Goal: Task Accomplishment & Management: Manage account settings

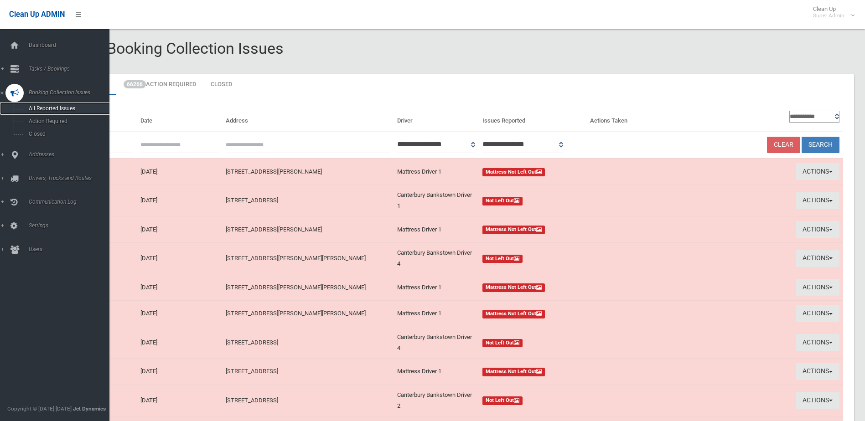
click at [54, 108] on span "All Reported Issues" at bounding box center [67, 108] width 83 height 6
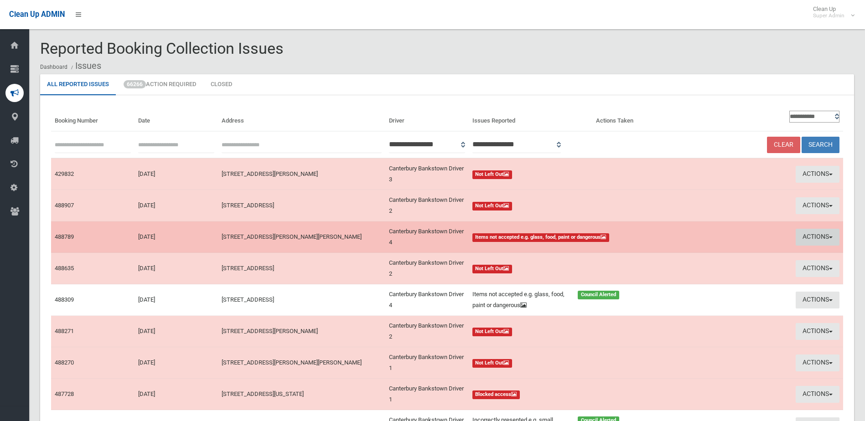
click at [812, 235] on button "Actions" at bounding box center [818, 237] width 44 height 17
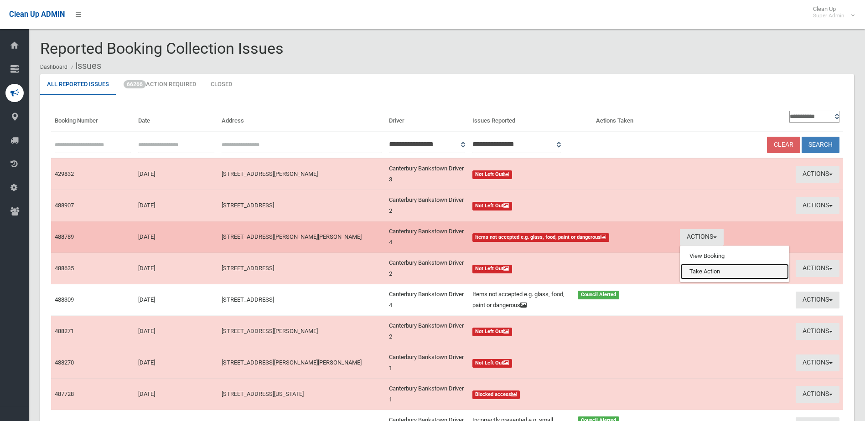
click at [697, 271] on link "Take Action" at bounding box center [734, 271] width 108 height 15
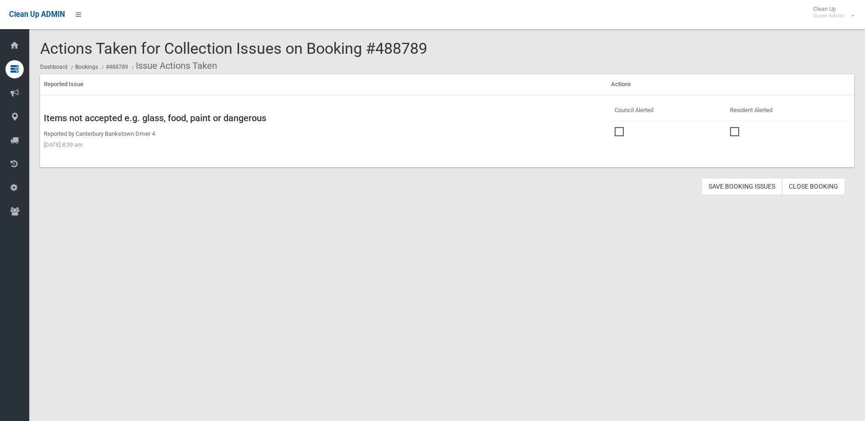
click at [616, 127] on span at bounding box center [622, 127] width 14 height 0
click at [742, 186] on button "Save Booking Issues" at bounding box center [742, 186] width 80 height 17
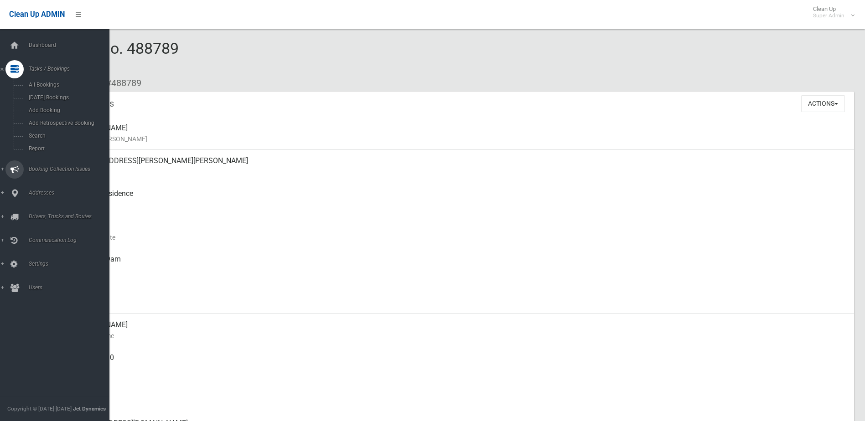
click at [55, 167] on span "Booking Collection Issues" at bounding box center [71, 169] width 90 height 6
click at [56, 103] on link "All Reported Issues" at bounding box center [58, 108] width 116 height 13
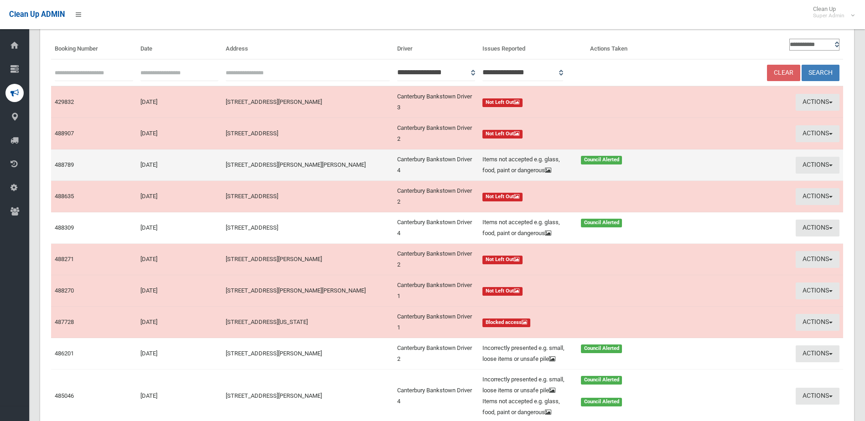
scroll to position [181, 0]
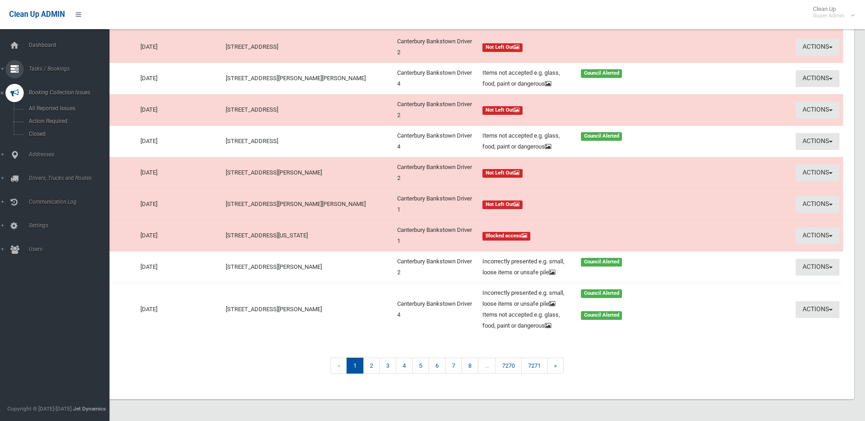
click at [49, 67] on span "Tasks / Bookings" at bounding box center [71, 69] width 90 height 6
click at [32, 135] on span "Search" at bounding box center [67, 136] width 83 height 6
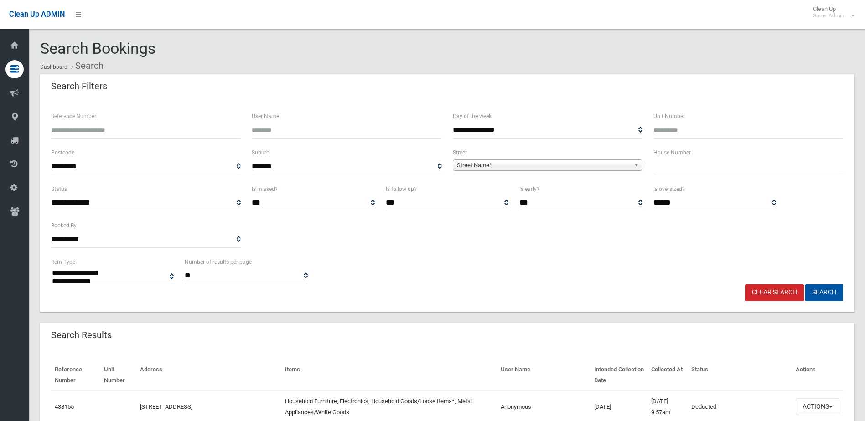
select select
click at [89, 134] on input "Reference Number" at bounding box center [146, 130] width 190 height 17
type input "******"
click at [805, 284] on button "Search" at bounding box center [824, 292] width 38 height 17
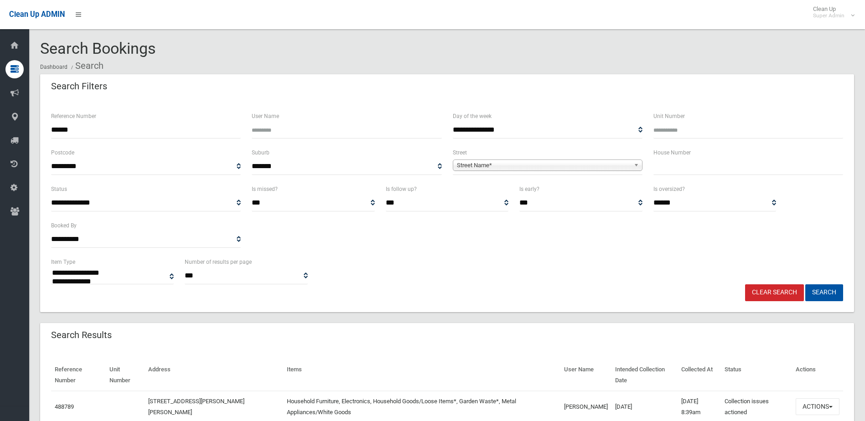
select select
click at [824, 404] on button "Actions" at bounding box center [818, 406] width 44 height 17
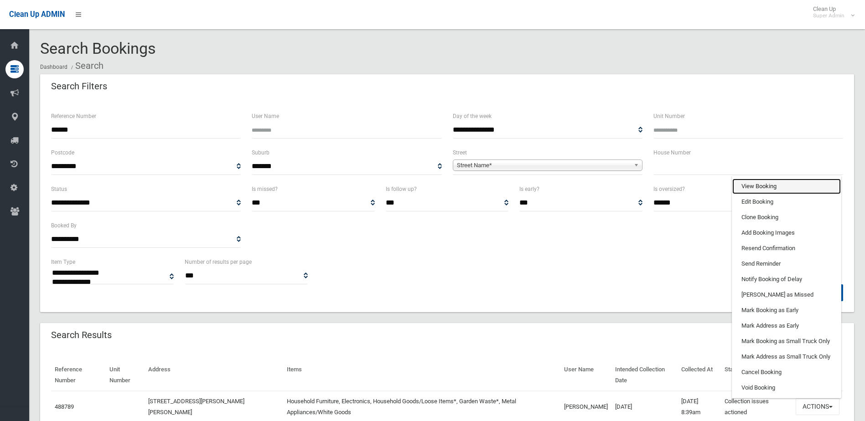
click at [752, 183] on link "View Booking" at bounding box center [786, 186] width 108 height 15
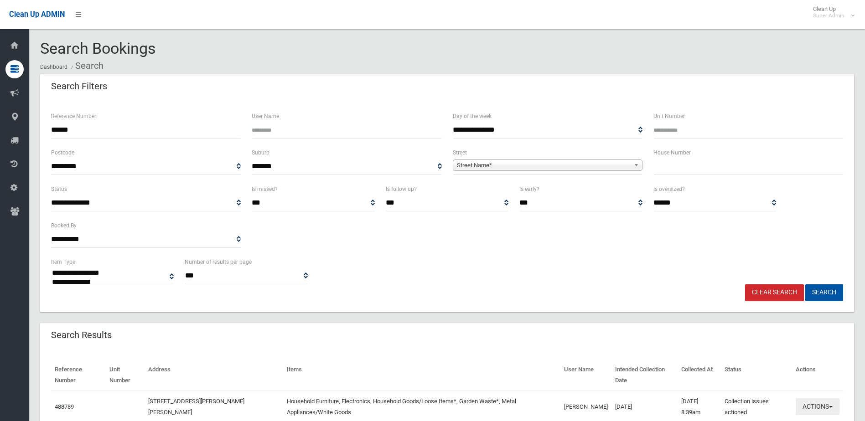
click at [812, 407] on button "Actions" at bounding box center [818, 406] width 44 height 17
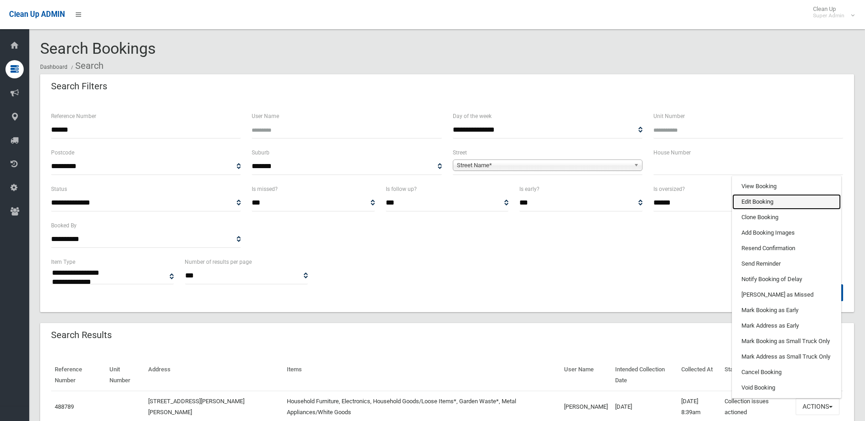
click at [751, 203] on link "Edit Booking" at bounding box center [786, 201] width 108 height 15
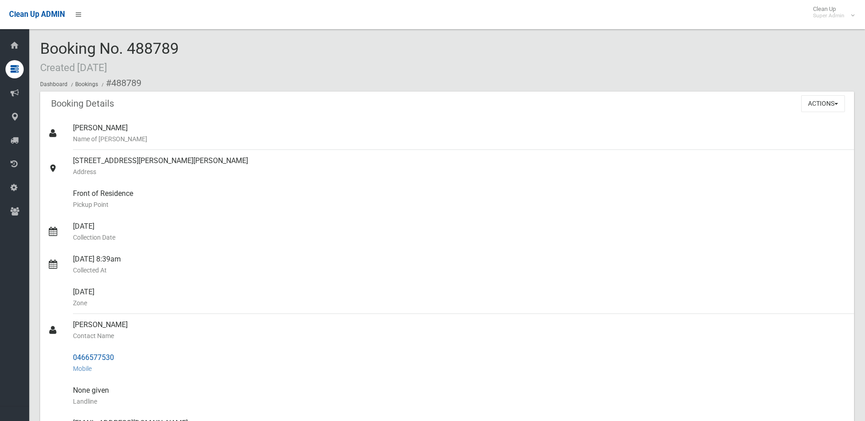
drag, startPoint x: 72, startPoint y: 323, endPoint x: 117, endPoint y: 353, distance: 54.1
click at [117, 353] on ul "Bronte Lewis Name of Booker 22 Collins Street, BELMORE NSW 2192 Address Front o…" at bounding box center [447, 368] width 814 height 503
copy ul "Heimoana Tohi Contact Name 0466577530"
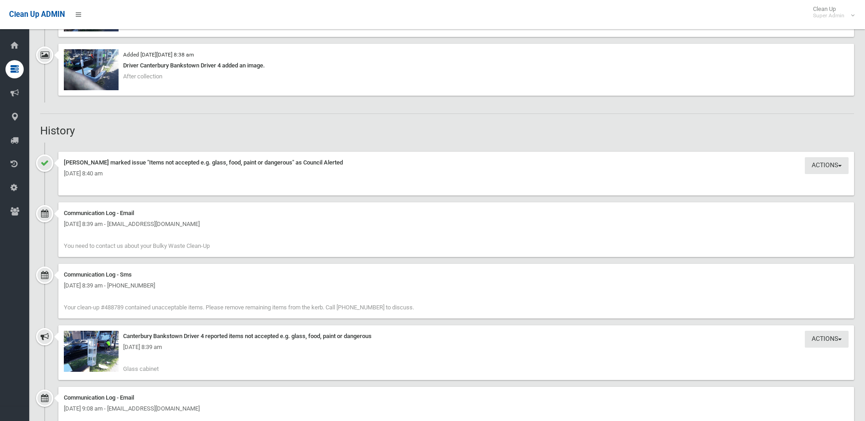
scroll to position [775, 0]
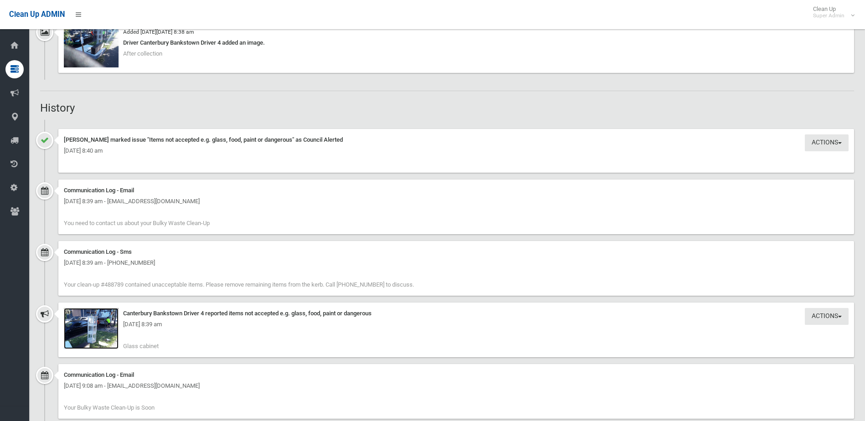
click at [95, 335] on img at bounding box center [91, 328] width 55 height 41
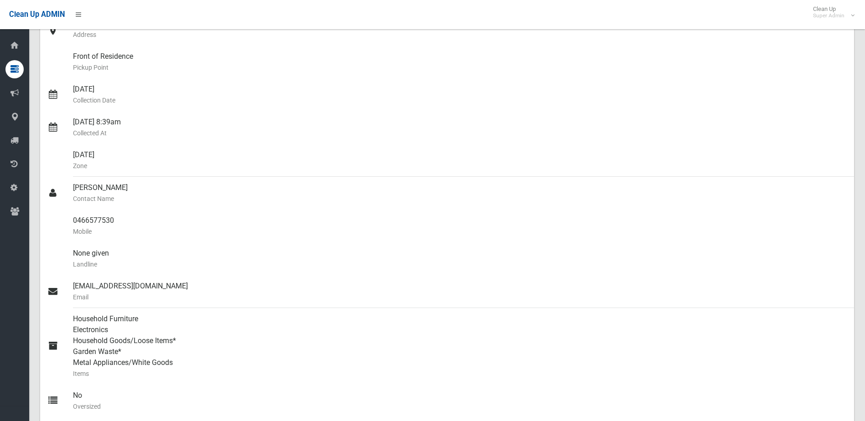
scroll to position [137, 0]
click at [174, 222] on div "0466577530 Mobile" at bounding box center [460, 226] width 774 height 33
click at [76, 221] on div "0466577530 Mobile" at bounding box center [460, 226] width 774 height 33
drag, startPoint x: 73, startPoint y: 221, endPoint x: 121, endPoint y: 219, distance: 47.9
click at [121, 219] on div "0466577530 Mobile" at bounding box center [460, 226] width 774 height 33
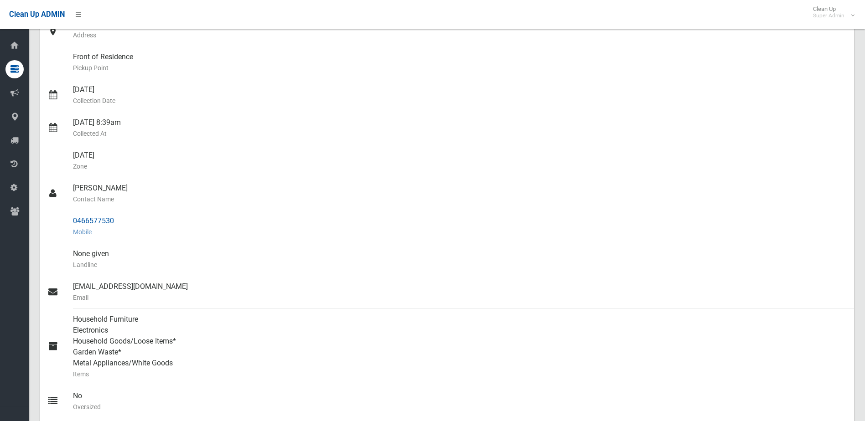
drag, startPoint x: 121, startPoint y: 219, endPoint x: 116, endPoint y: 218, distance: 5.6
copy div "0466577530"
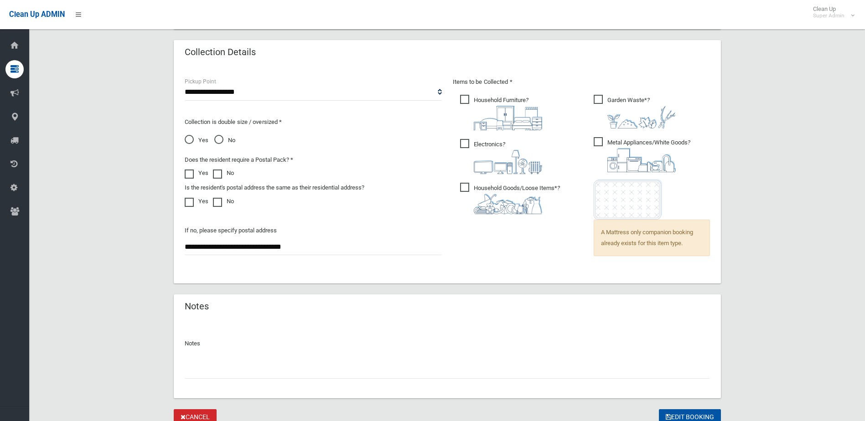
scroll to position [628, 0]
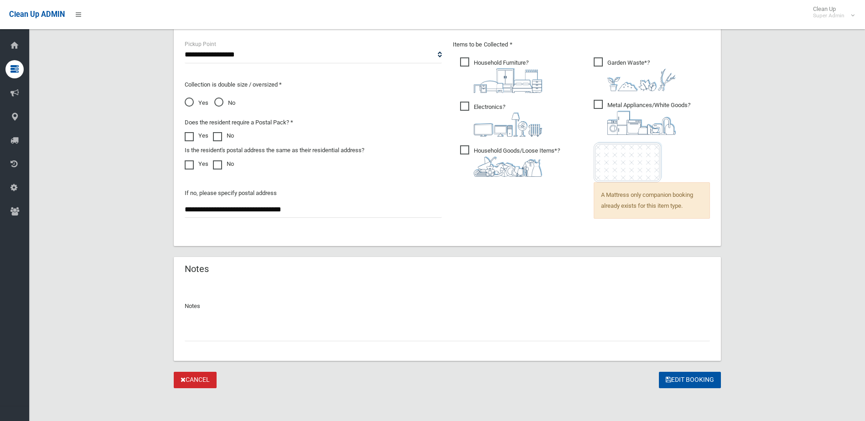
click at [222, 328] on input "text" at bounding box center [447, 333] width 525 height 17
type input "**********"
click at [680, 376] on button "Edit Booking" at bounding box center [690, 380] width 62 height 17
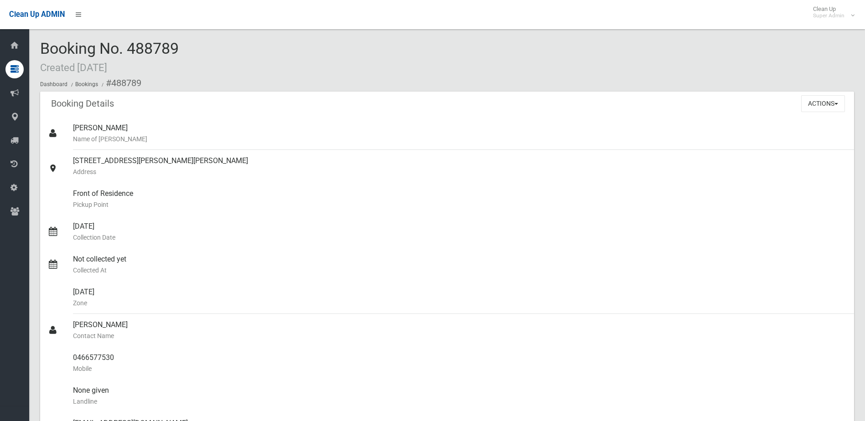
drag, startPoint x: 129, startPoint y: 48, endPoint x: 194, endPoint y: 49, distance: 64.7
click at [194, 49] on div "Booking No. 488789 Created 29/09/2025 Dashboard Bookings #488789" at bounding box center [447, 66] width 814 height 52
drag, startPoint x: 194, startPoint y: 49, endPoint x: 173, endPoint y: 47, distance: 21.5
copy span "488789"
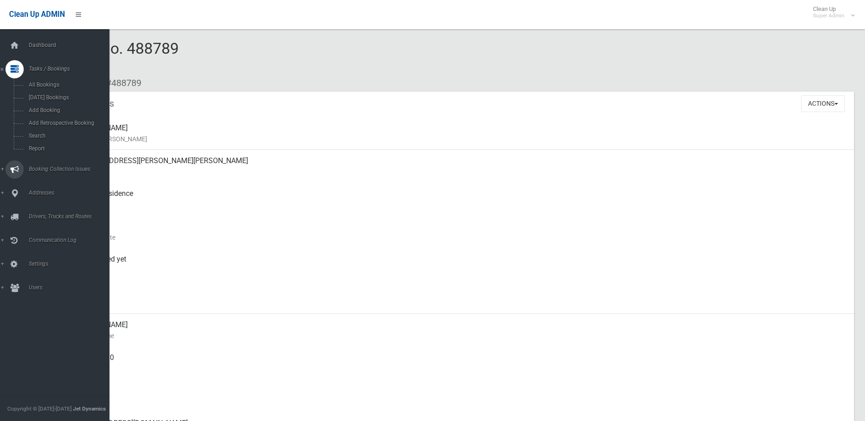
click at [50, 167] on span "Booking Collection Issues" at bounding box center [71, 169] width 90 height 6
click at [48, 108] on span "All Reported Issues" at bounding box center [67, 108] width 83 height 6
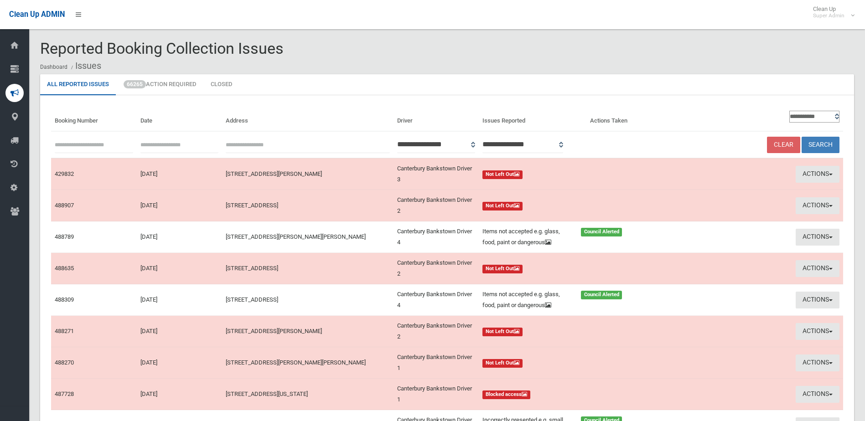
paste input "******"
type input "******"
click at [822, 144] on button "Search" at bounding box center [820, 145] width 38 height 17
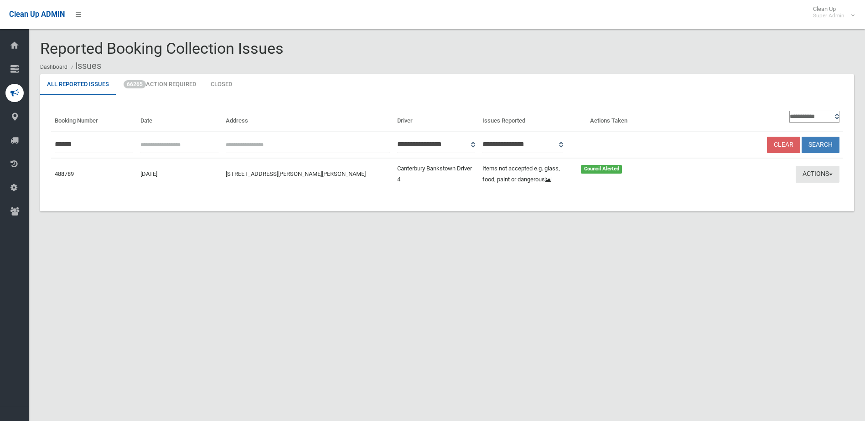
click at [813, 173] on button "Actions" at bounding box center [818, 174] width 44 height 17
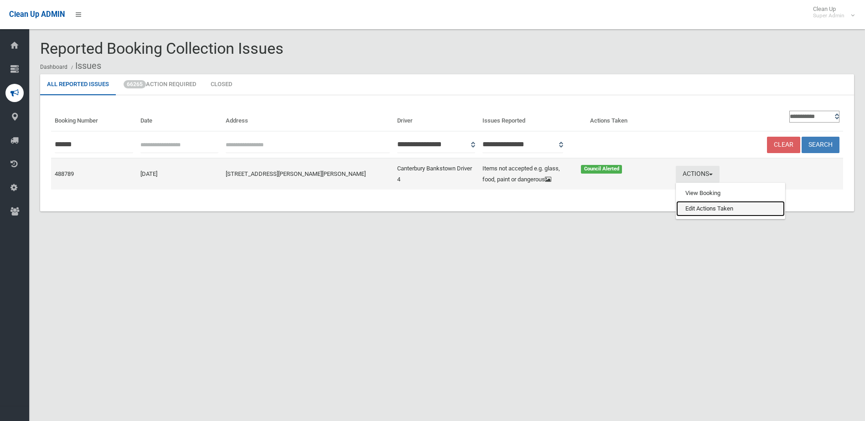
click at [710, 205] on link "Edit Actions Taken" at bounding box center [730, 208] width 108 height 15
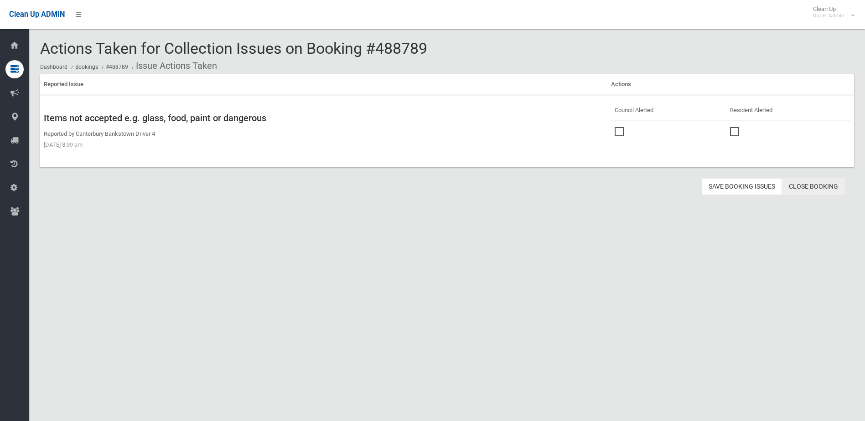
click at [806, 183] on link "Close Booking" at bounding box center [813, 186] width 63 height 17
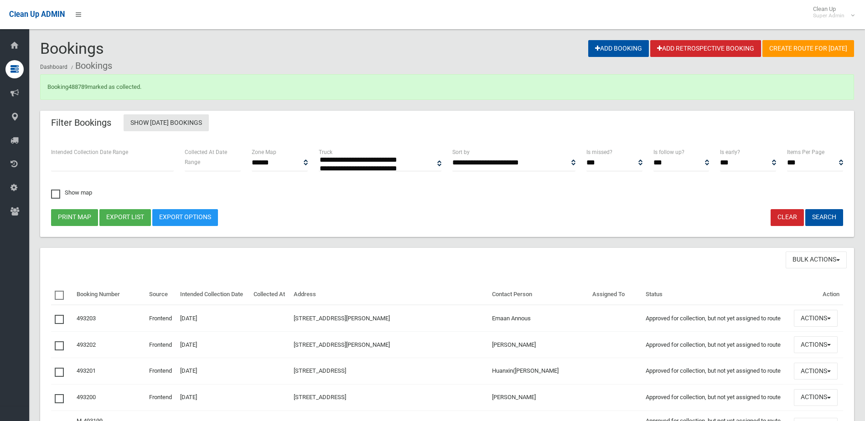
select select
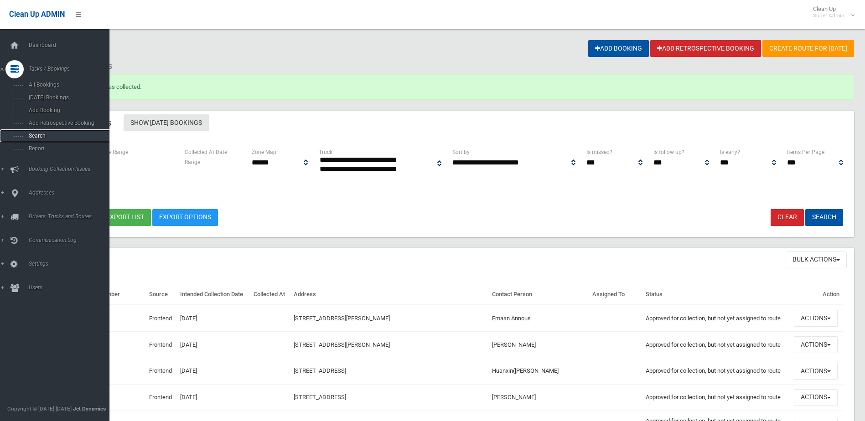
click at [37, 134] on span "Search" at bounding box center [67, 136] width 83 height 6
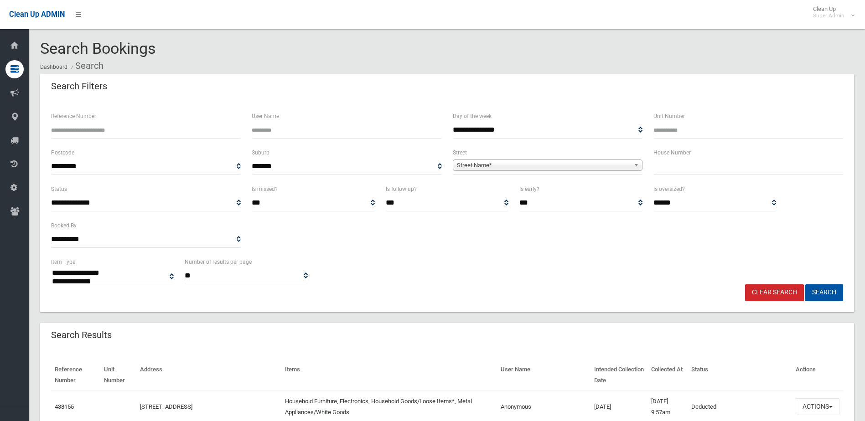
select select
click at [81, 132] on input "Reference Number" at bounding box center [146, 130] width 190 height 17
type input "******"
click at [805, 284] on button "Search" at bounding box center [824, 292] width 38 height 17
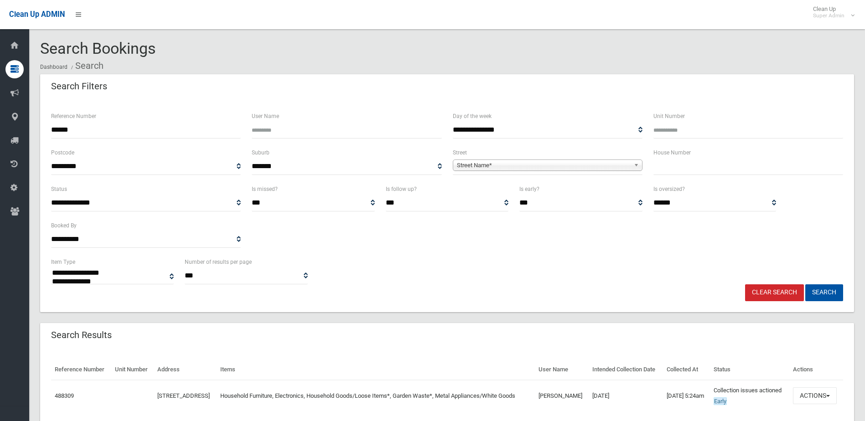
select select
click at [821, 404] on button "Actions" at bounding box center [815, 395] width 44 height 17
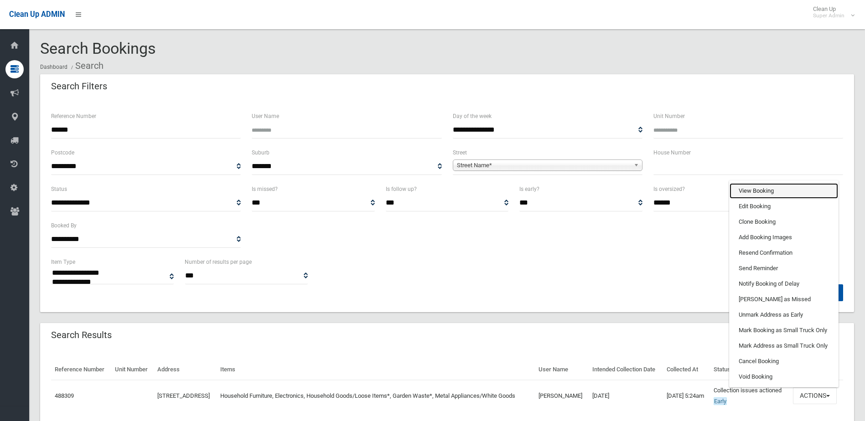
click at [756, 199] on link "View Booking" at bounding box center [783, 190] width 108 height 15
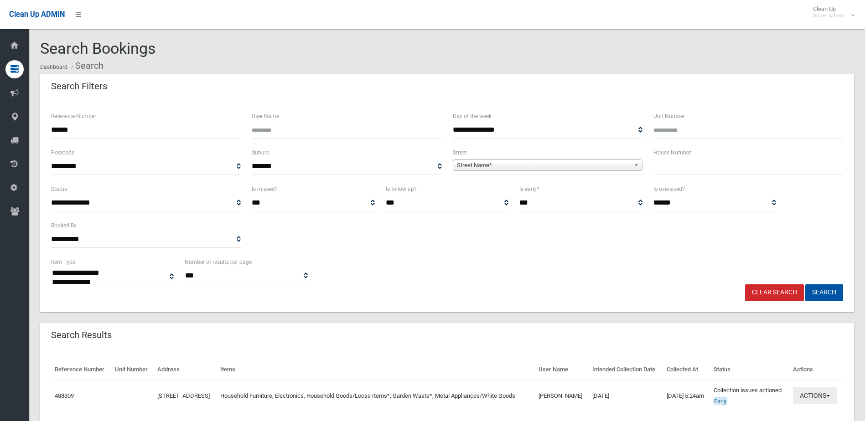
click at [810, 404] on button "Actions" at bounding box center [815, 395] width 44 height 17
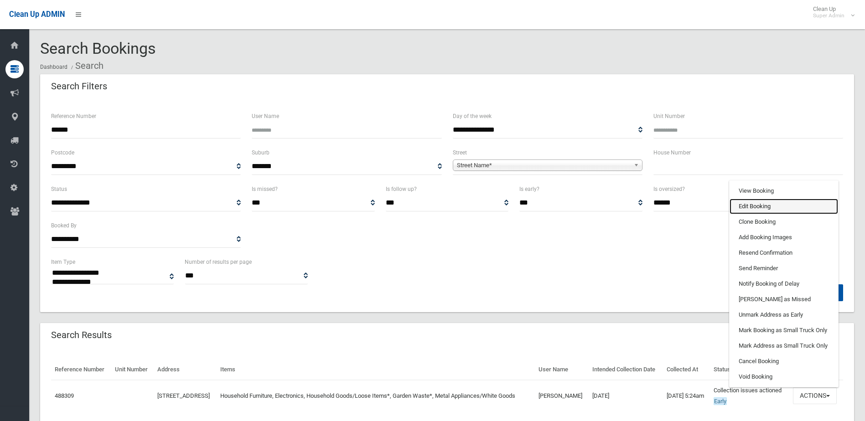
click at [759, 214] on link "Edit Booking" at bounding box center [783, 206] width 108 height 15
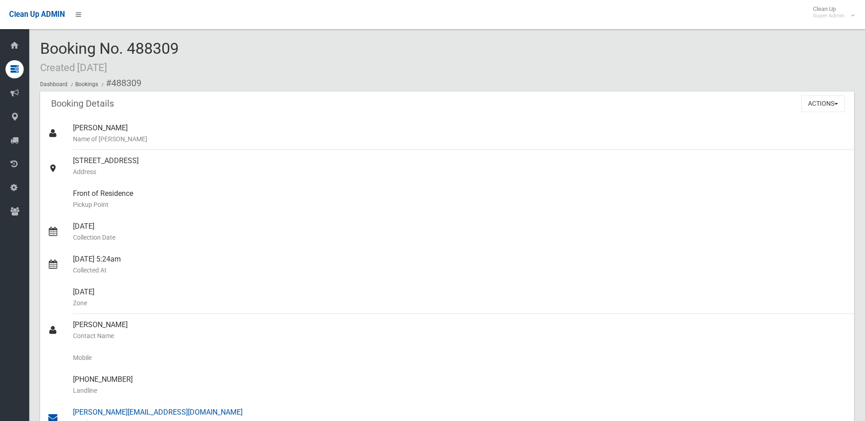
drag, startPoint x: 74, startPoint y: 325, endPoint x: 182, endPoint y: 410, distance: 138.0
click at [182, 410] on ul "[PERSON_NAME] Name of [PERSON_NAME] [STREET_ADDRESS] Address Front of Residence…" at bounding box center [447, 363] width 814 height 492
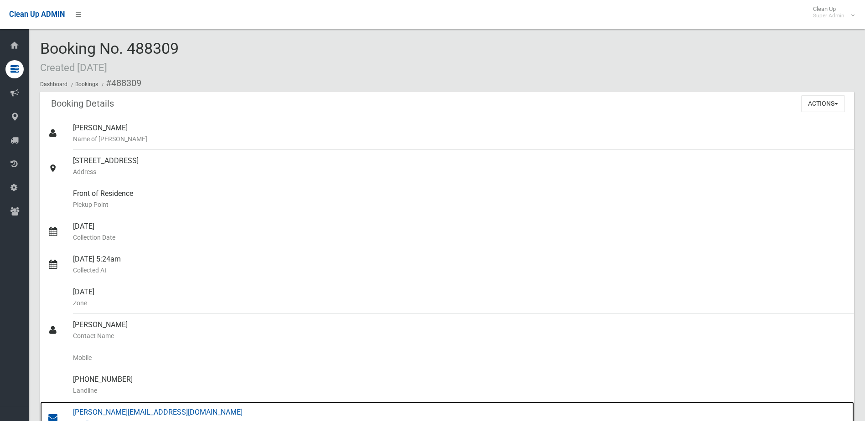
drag, startPoint x: 182, startPoint y: 410, endPoint x: 171, endPoint y: 411, distance: 11.4
copy ul "[PERSON_NAME] Contact Name Mobile [PHONE_NUMBER] [PERSON_NAME] [PERSON_NAME][EM…"
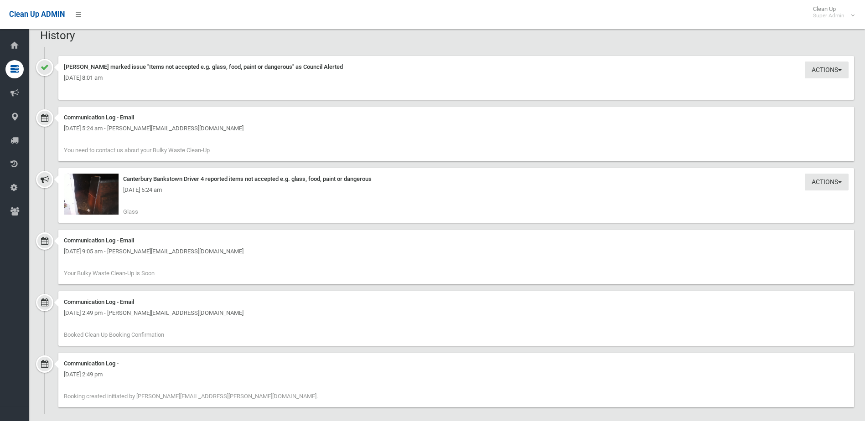
scroll to position [957, 0]
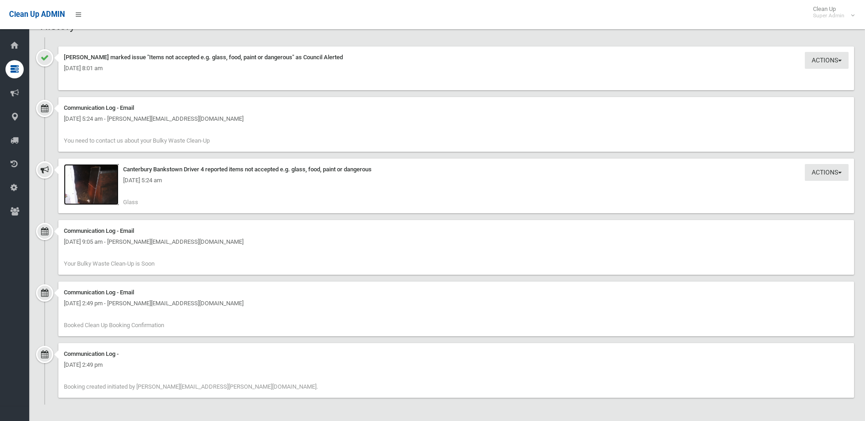
click at [108, 191] on img at bounding box center [91, 184] width 55 height 41
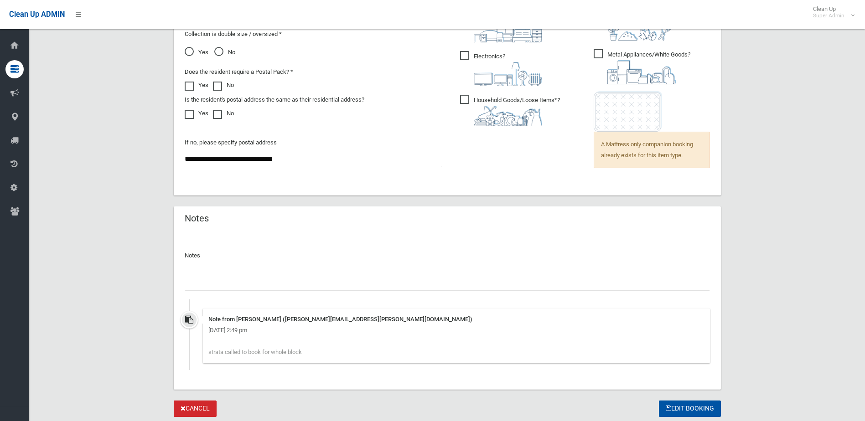
scroll to position [708, 0]
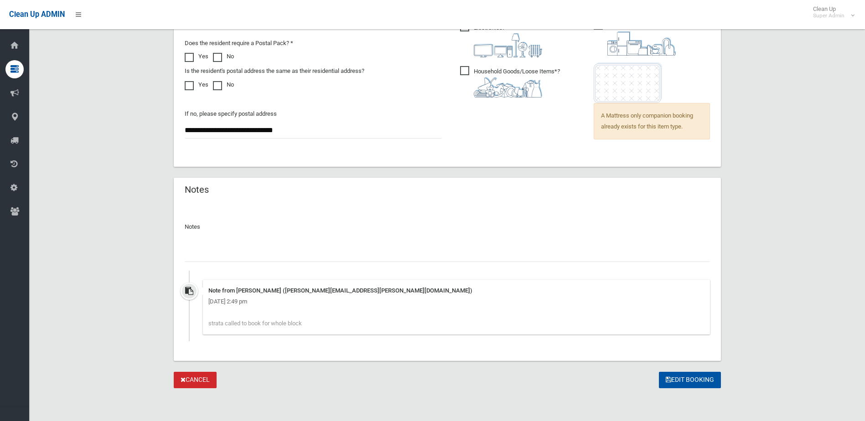
click at [220, 249] on input "text" at bounding box center [447, 253] width 525 height 17
click at [192, 252] on input "**********" at bounding box center [447, 253] width 525 height 17
click at [192, 254] on input "**********" at bounding box center [447, 253] width 525 height 17
type input "**********"
click at [690, 379] on button "Edit Booking" at bounding box center [690, 380] width 62 height 17
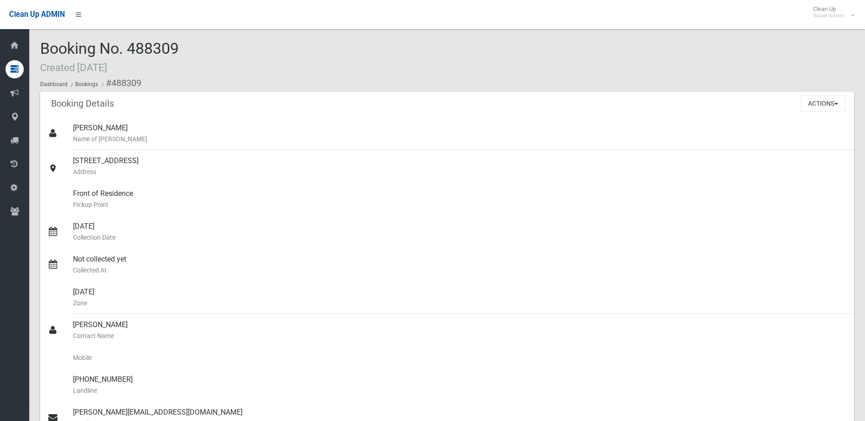
drag, startPoint x: 128, startPoint y: 47, endPoint x: 182, endPoint y: 43, distance: 54.4
click at [182, 43] on div "Booking No. 488309 Created 26/09/2025 Dashboard Bookings #488309" at bounding box center [447, 66] width 814 height 52
drag, startPoint x: 182, startPoint y: 43, endPoint x: 165, endPoint y: 45, distance: 17.0
copy span "488309"
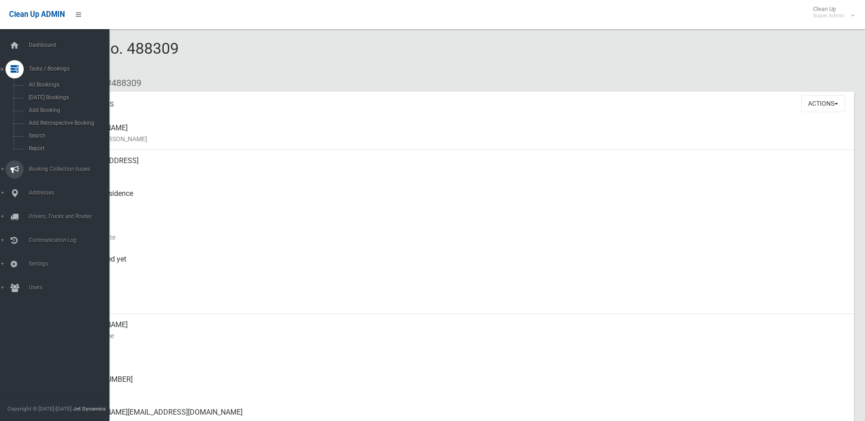
click at [48, 168] on span "Booking Collection Issues" at bounding box center [71, 169] width 90 height 6
click at [53, 105] on link "All Reported Issues" at bounding box center [58, 108] width 116 height 13
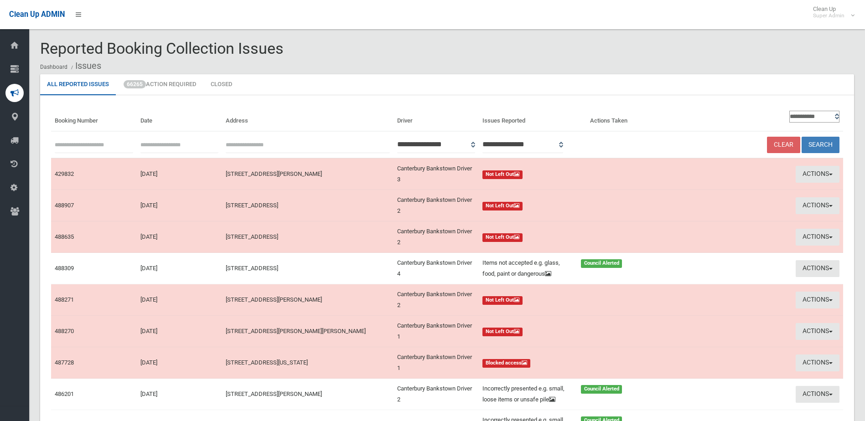
paste input "******"
type input "******"
click at [820, 144] on button "Search" at bounding box center [820, 145] width 38 height 17
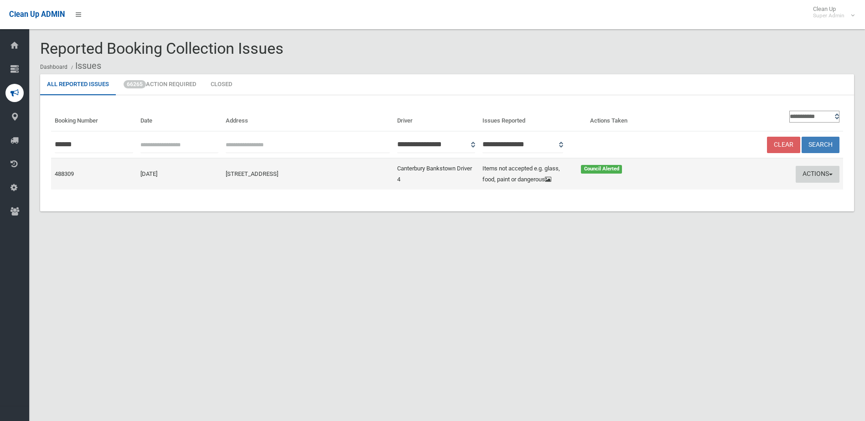
click at [819, 172] on button "Actions" at bounding box center [818, 174] width 44 height 17
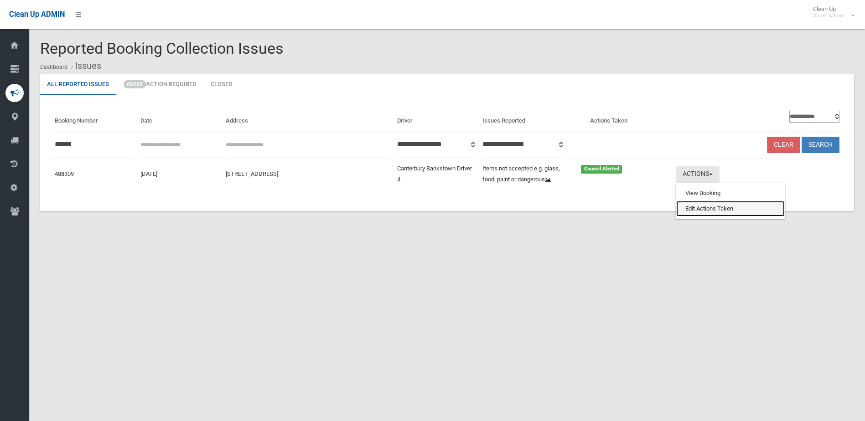
click at [714, 208] on link "Edit Actions Taken" at bounding box center [730, 208] width 108 height 15
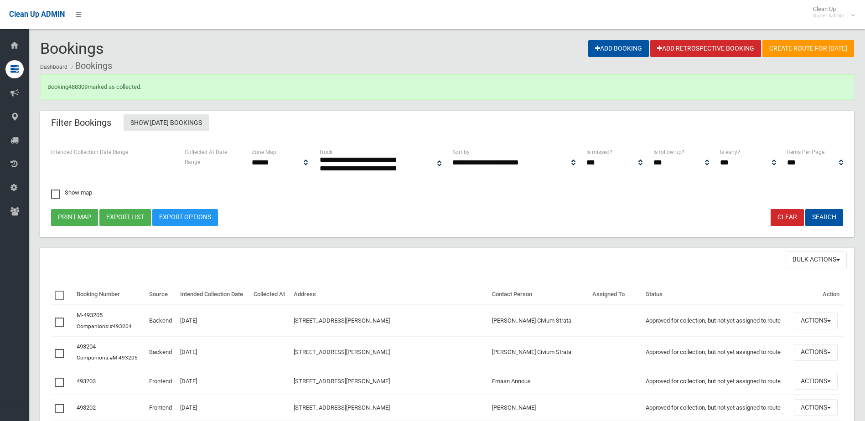
select select
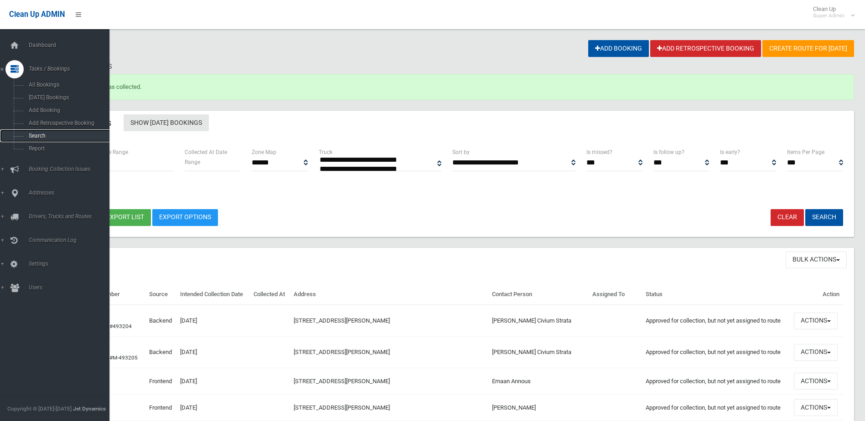
click at [36, 135] on span "Search" at bounding box center [67, 136] width 83 height 6
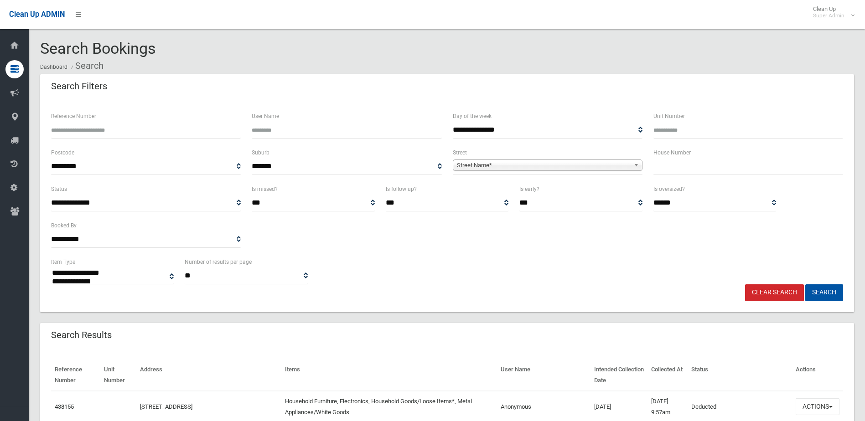
select select
click at [77, 132] on input "Reference Number" at bounding box center [146, 130] width 190 height 17
type input "******"
click at [805, 284] on button "Search" at bounding box center [824, 292] width 38 height 17
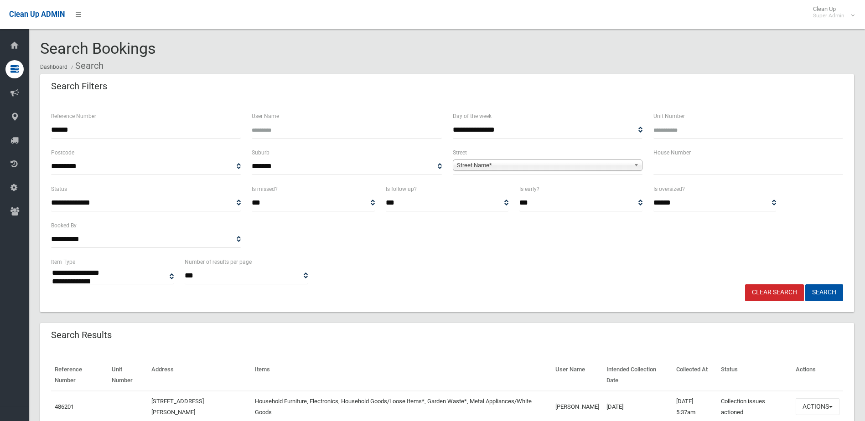
select select
click at [824, 410] on button "Actions" at bounding box center [818, 406] width 44 height 17
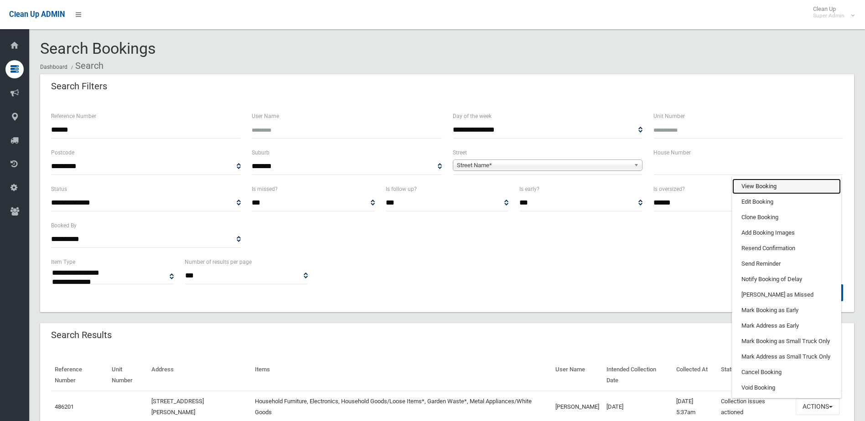
click at [762, 184] on link "View Booking" at bounding box center [786, 186] width 108 height 15
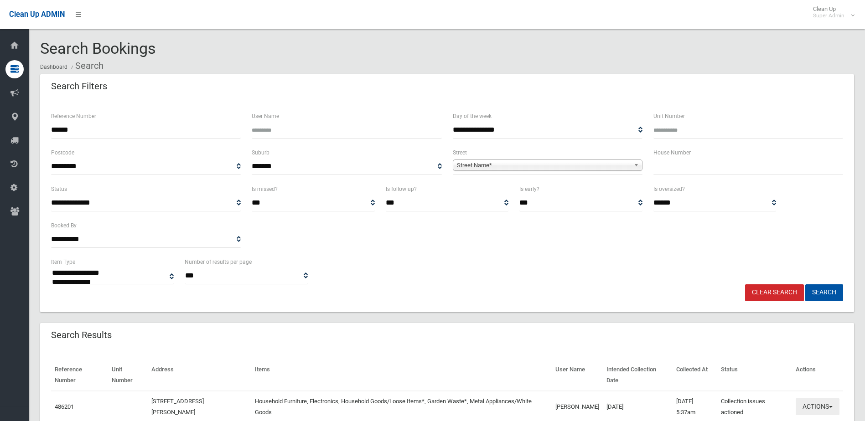
click at [813, 401] on button "Actions" at bounding box center [818, 406] width 44 height 17
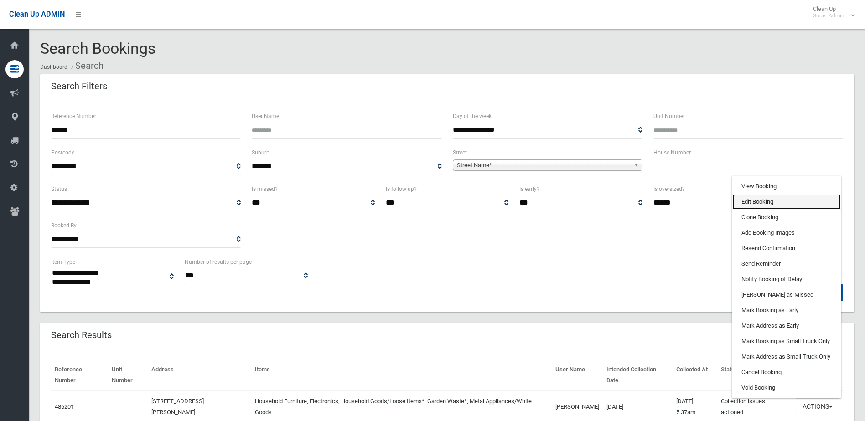
click at [755, 197] on link "Edit Booking" at bounding box center [786, 201] width 108 height 15
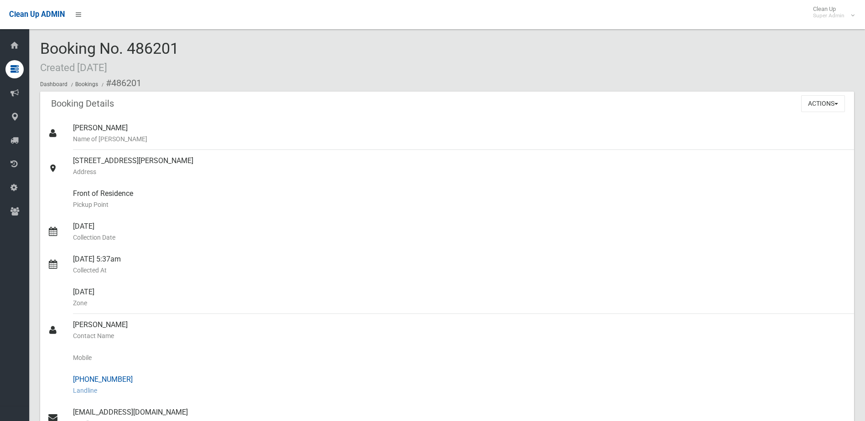
drag, startPoint x: 73, startPoint y: 323, endPoint x: 144, endPoint y: 372, distance: 86.1
click at [144, 372] on ul "[PERSON_NAME] Name of [PERSON_NAME] [STREET_ADDRESS][PERSON_NAME] Address Front…" at bounding box center [447, 363] width 814 height 492
drag, startPoint x: 144, startPoint y: 372, endPoint x: 115, endPoint y: 325, distance: 55.0
click at [117, 325] on div "Romylyn Palomo Contact Name" at bounding box center [460, 330] width 774 height 33
drag, startPoint x: 74, startPoint y: 324, endPoint x: 182, endPoint y: 409, distance: 138.0
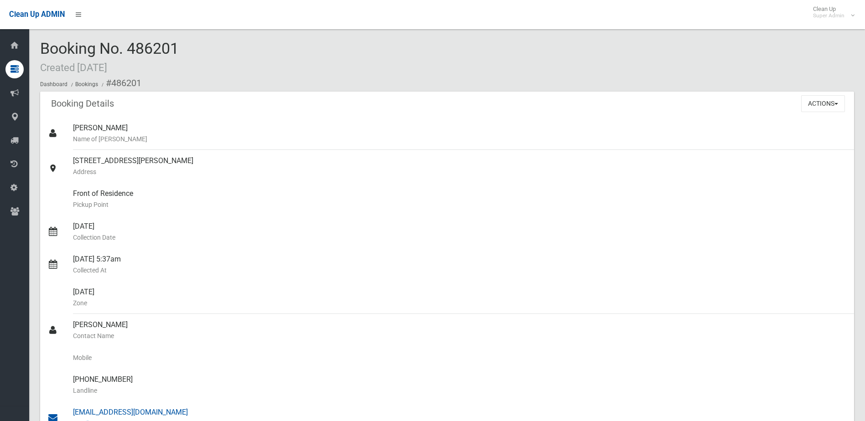
click at [182, 409] on ul "Elissa Abboud Name of Booker 24 Josephine Street, RIVERWOOD NSW 2210 Address Fr…" at bounding box center [447, 363] width 814 height 492
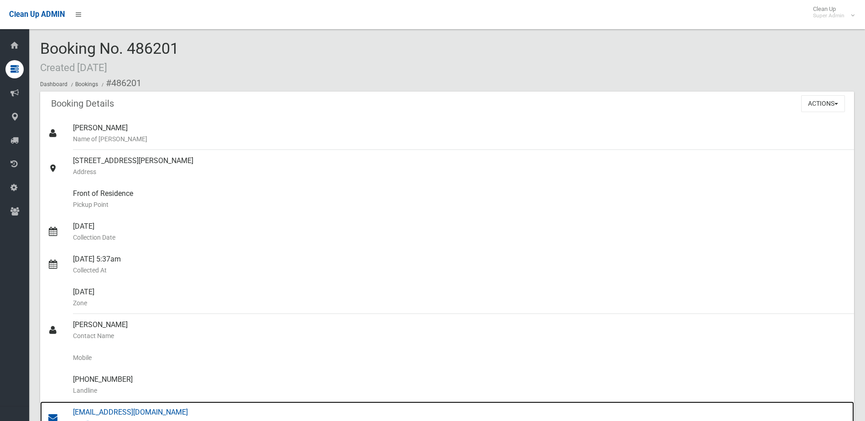
drag, startPoint x: 182, startPoint y: 409, endPoint x: 162, endPoint y: 408, distance: 20.6
copy ul "Romylyn Palomo Contact Name Mobile (02) 9790 0377 Landline strataassistant@newe…"
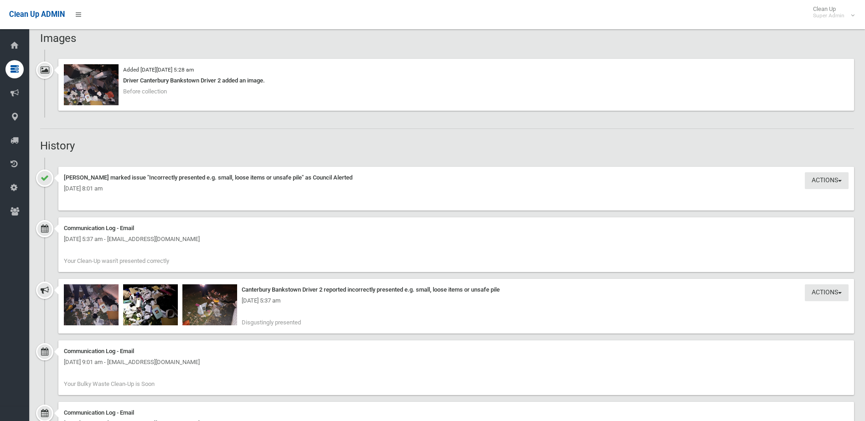
scroll to position [684, 0]
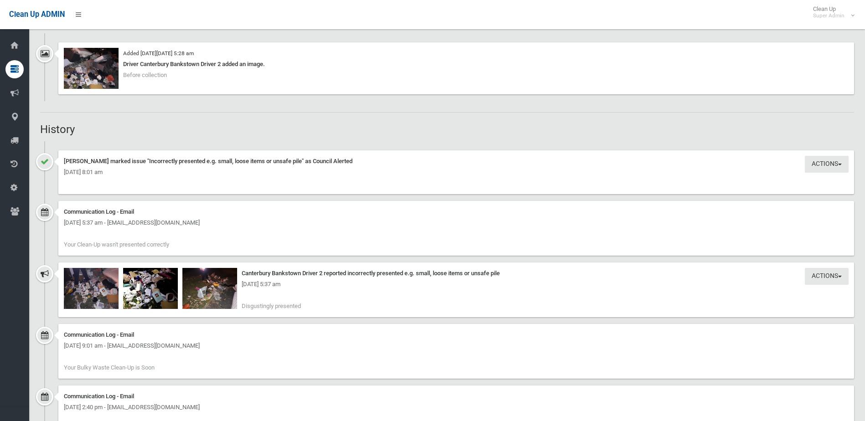
click at [104, 289] on div "Wednesday 15th October 2025 - 5:37 am" at bounding box center [456, 284] width 785 height 11
click at [103, 290] on img at bounding box center [91, 288] width 55 height 41
click at [152, 291] on img at bounding box center [150, 288] width 55 height 41
click at [211, 294] on img at bounding box center [209, 288] width 55 height 41
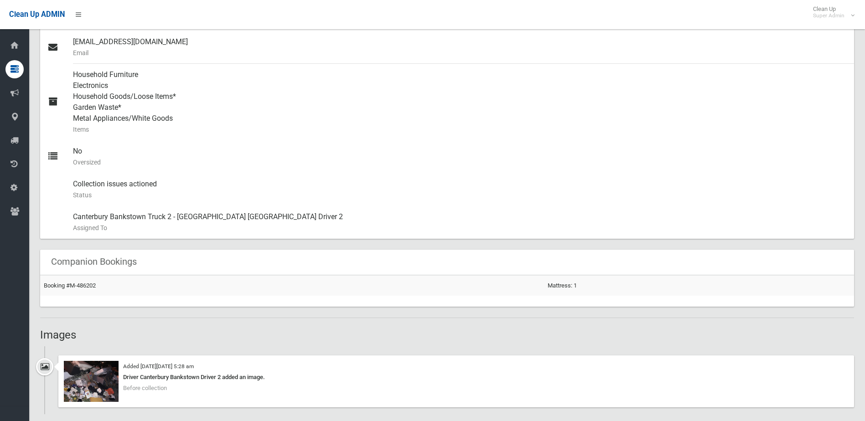
scroll to position [365, 0]
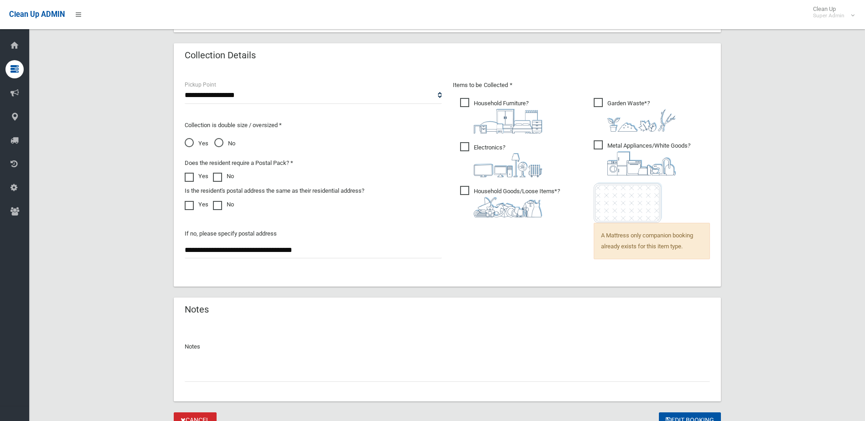
scroll to position [628, 0]
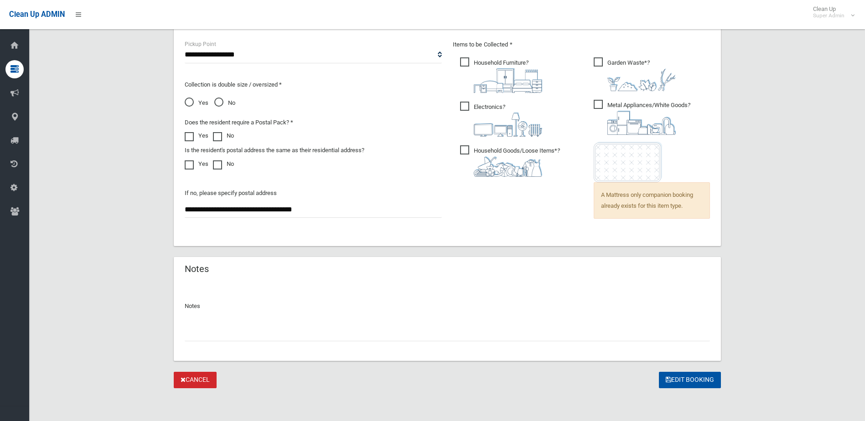
click at [213, 332] on input "text" at bounding box center [447, 333] width 525 height 17
click at [193, 335] on input "**********" at bounding box center [447, 333] width 525 height 17
type input "**********"
click at [697, 380] on button "Edit Booking" at bounding box center [690, 380] width 62 height 17
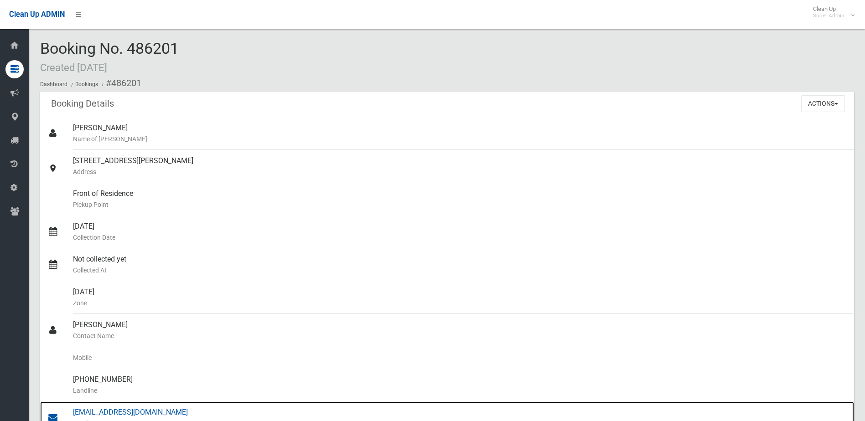
click at [134, 413] on div "[EMAIL_ADDRESS][DOMAIN_NAME] Email" at bounding box center [460, 418] width 774 height 33
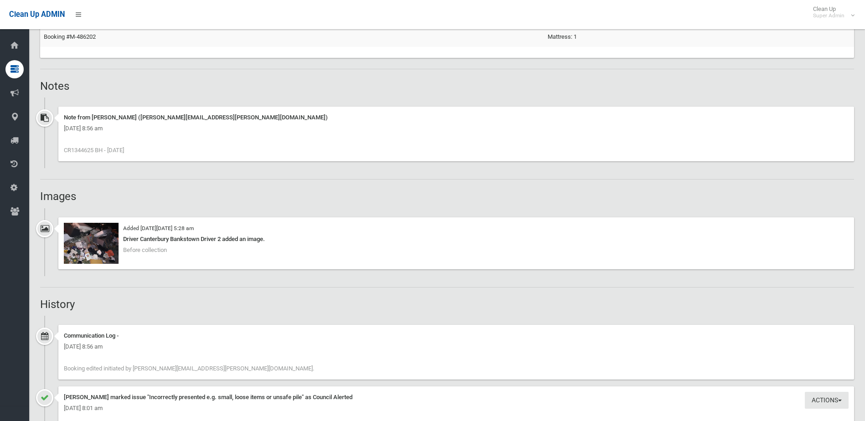
scroll to position [638, 0]
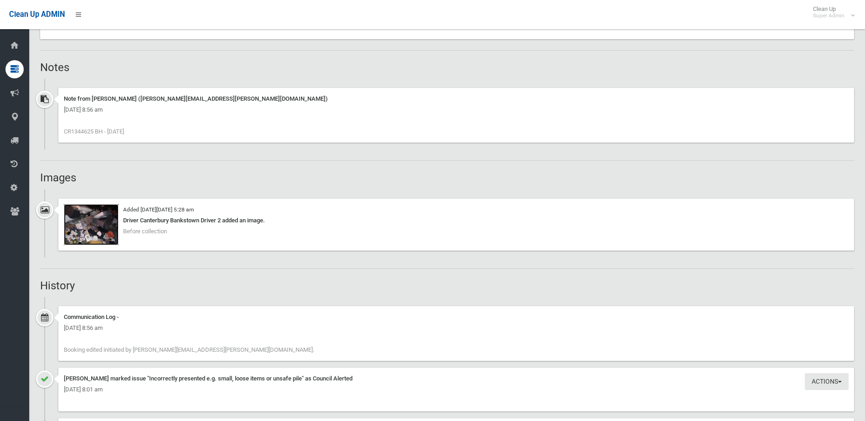
click at [103, 227] on img at bounding box center [91, 224] width 55 height 41
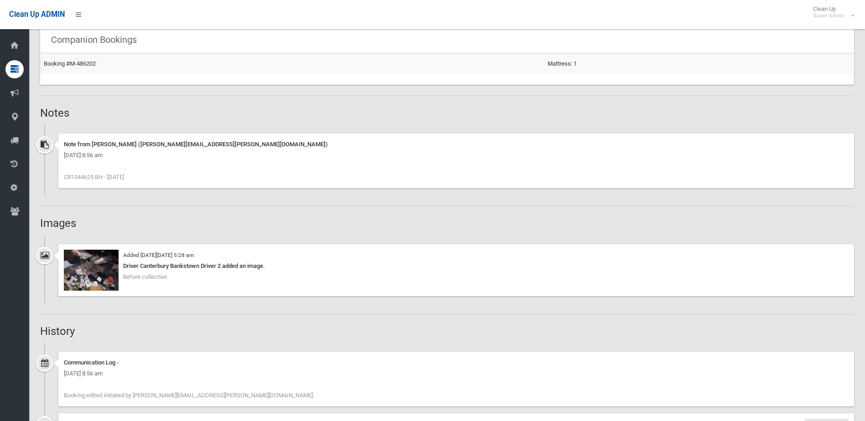
scroll to position [775, 0]
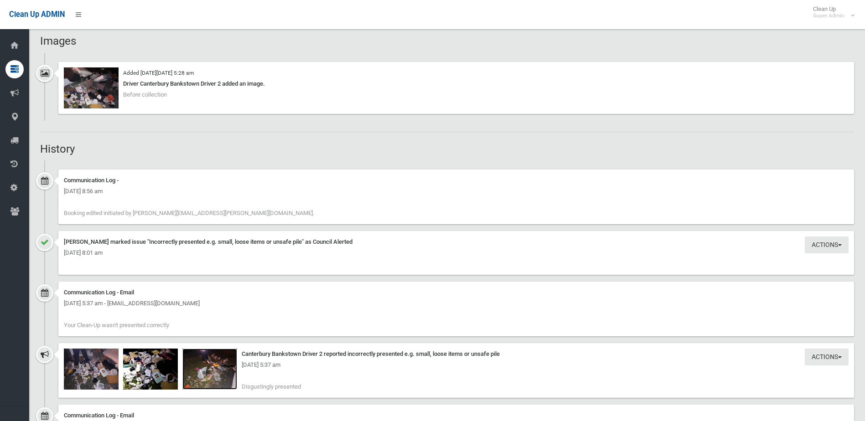
click at [217, 372] on img at bounding box center [209, 369] width 55 height 41
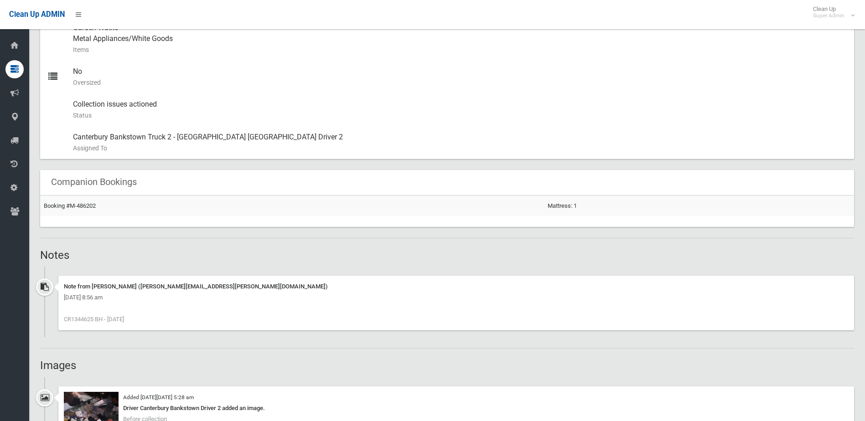
scroll to position [274, 0]
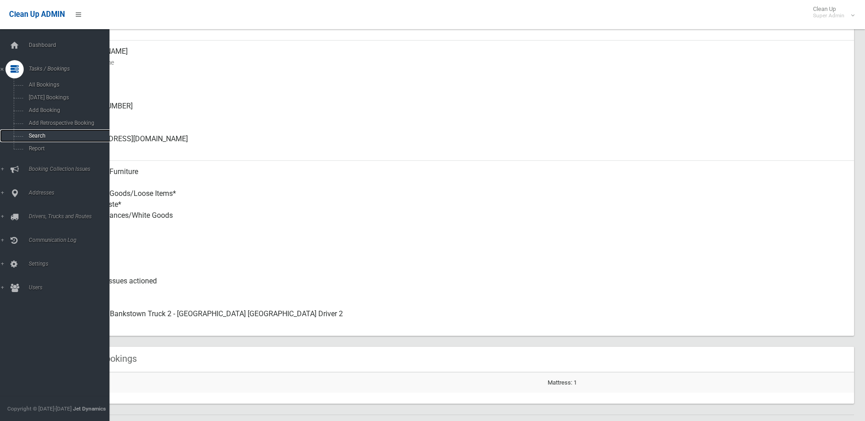
click at [38, 134] on span "Search" at bounding box center [67, 136] width 83 height 6
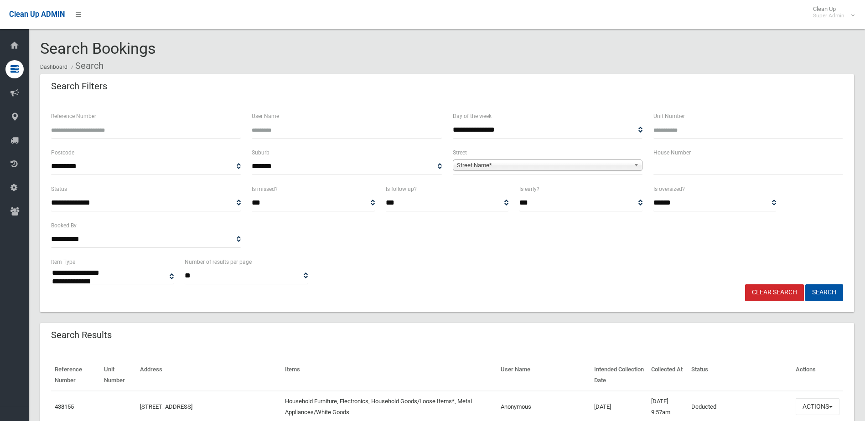
select select
click at [82, 128] on input "Reference Number" at bounding box center [146, 130] width 190 height 17
type input "******"
click at [805, 284] on button "Search" at bounding box center [824, 292] width 38 height 17
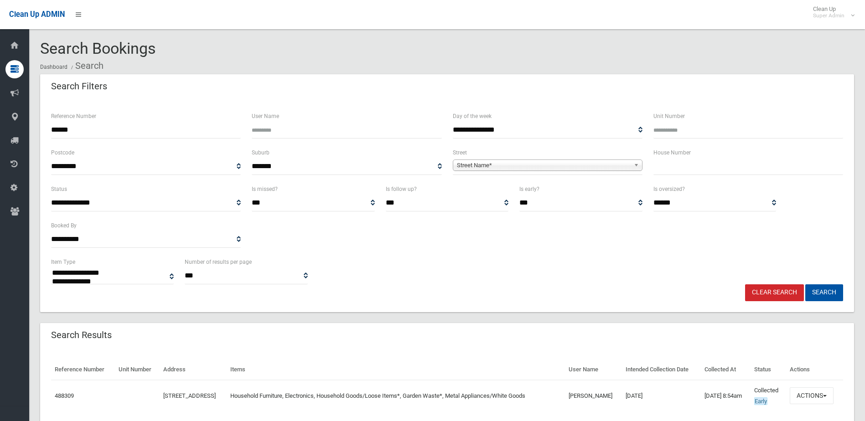
select select
click at [820, 395] on button "Actions" at bounding box center [812, 395] width 44 height 17
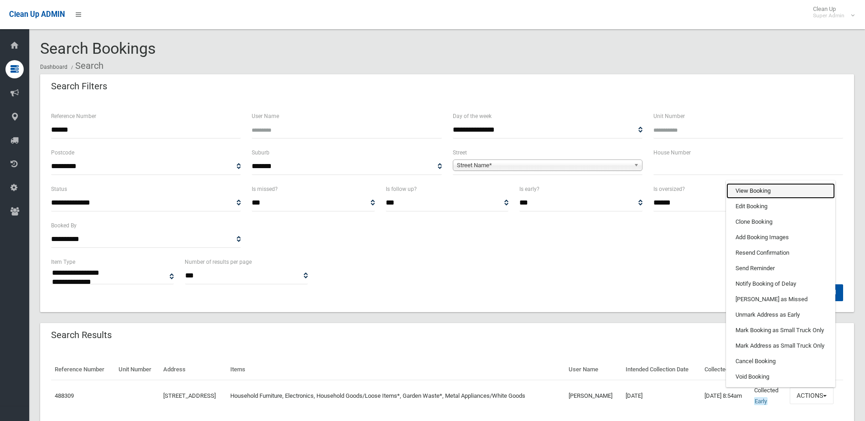
click at [749, 193] on link "View Booking" at bounding box center [780, 190] width 108 height 15
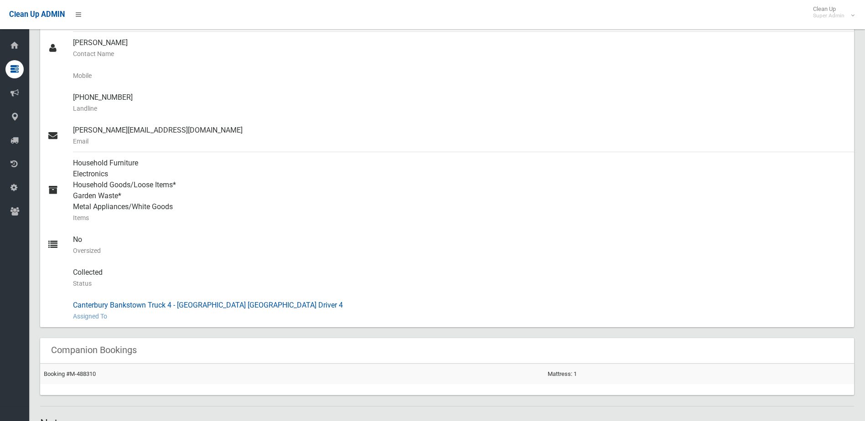
scroll to position [182, 0]
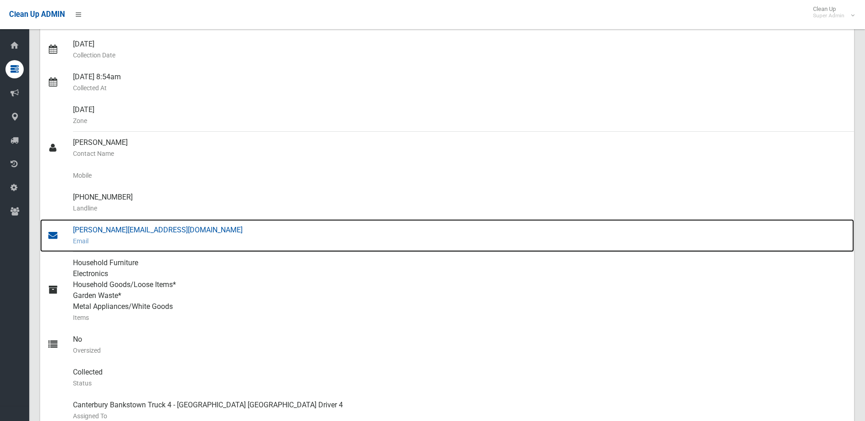
click at [111, 232] on div "sarah.choshaba@neighbourly.co Email" at bounding box center [460, 235] width 774 height 33
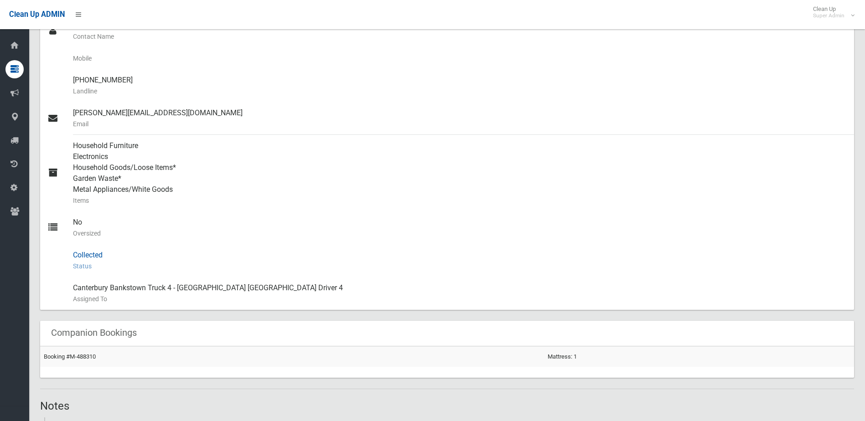
scroll to position [319, 0]
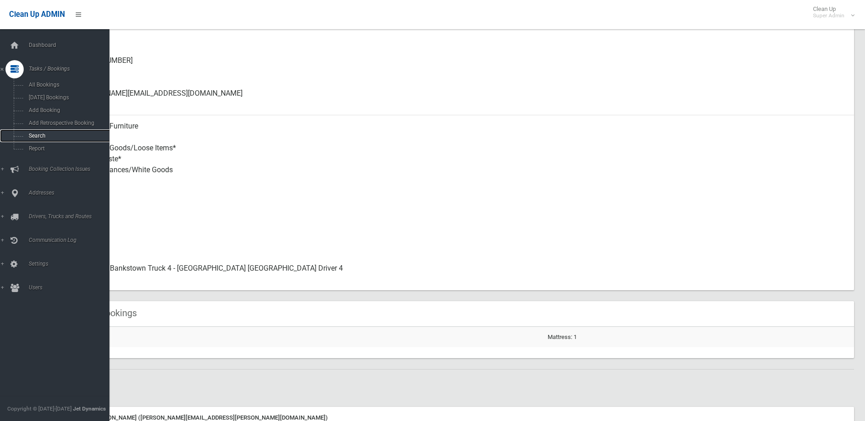
click at [44, 135] on span "Search" at bounding box center [67, 136] width 83 height 6
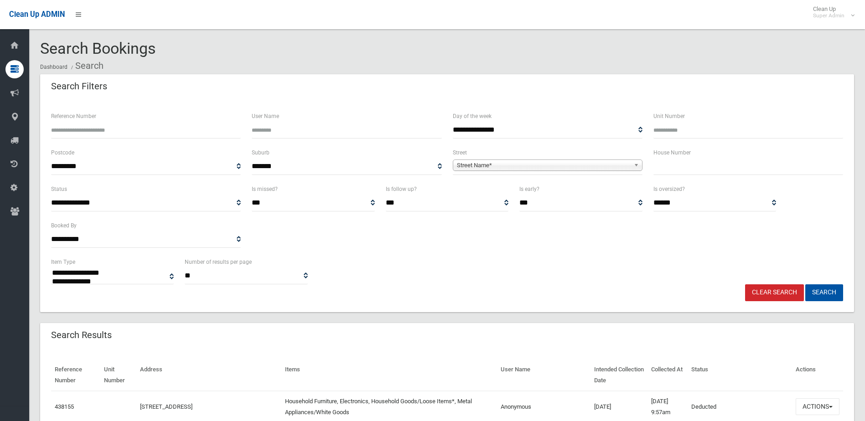
select select
type input "******"
click at [805, 284] on button "Search" at bounding box center [824, 292] width 38 height 17
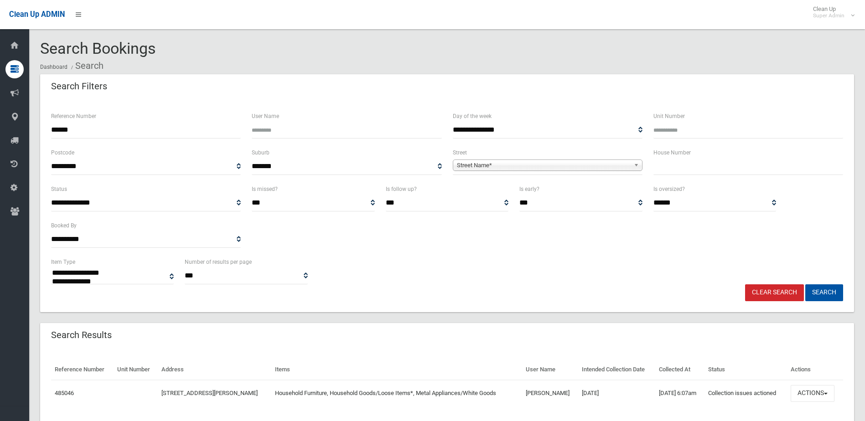
select select
click at [809, 393] on button "Actions" at bounding box center [812, 393] width 44 height 17
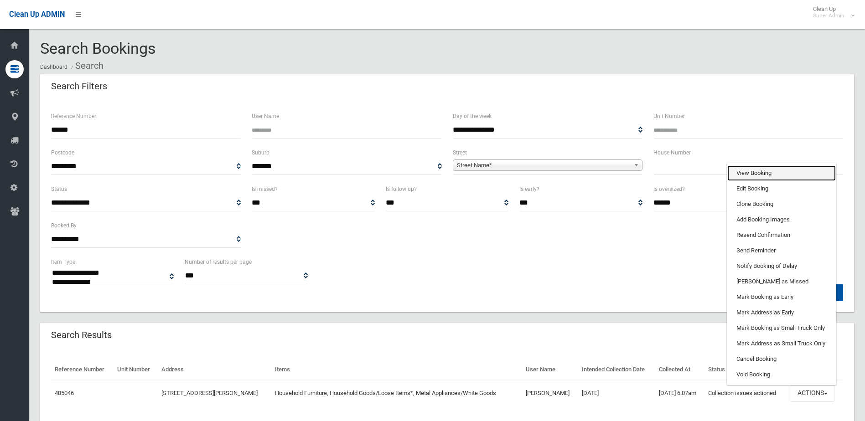
click at [748, 171] on link "View Booking" at bounding box center [781, 172] width 108 height 15
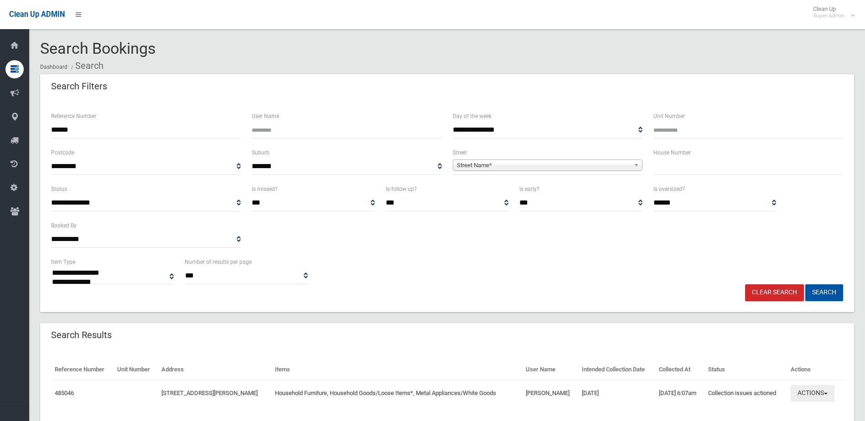
click at [811, 393] on button "Actions" at bounding box center [812, 393] width 44 height 17
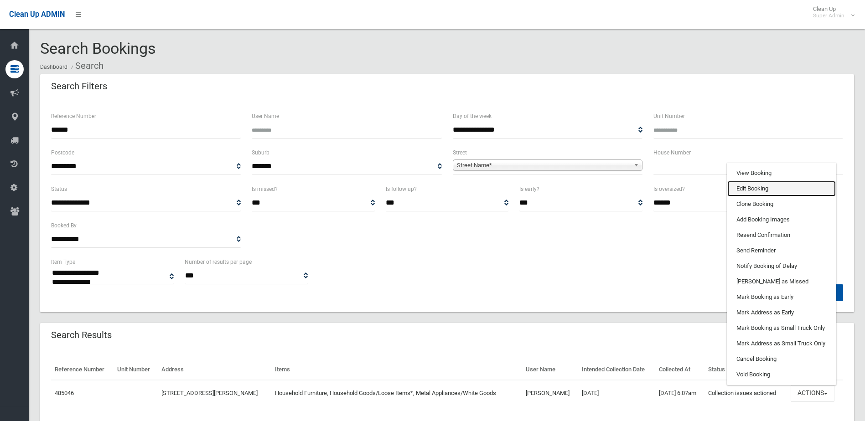
click at [744, 189] on link "Edit Booking" at bounding box center [781, 188] width 108 height 15
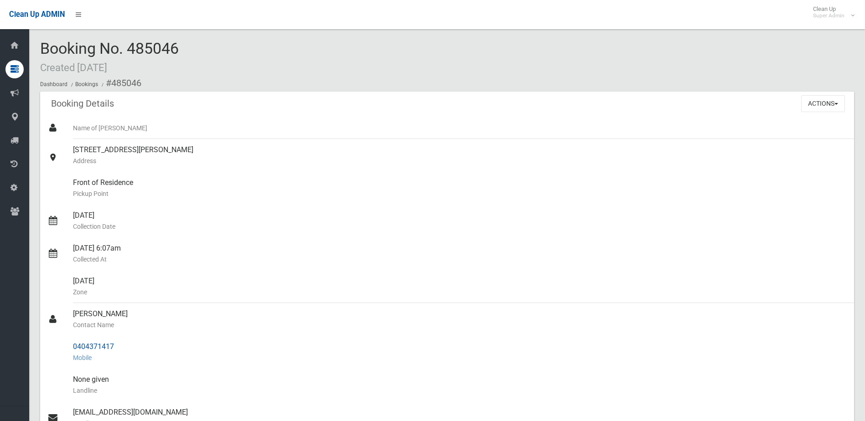
drag, startPoint x: 72, startPoint y: 312, endPoint x: 118, endPoint y: 343, distance: 55.1
click at [118, 343] on ul "Name of [PERSON_NAME] [STREET_ADDRESS][PERSON_NAME] Address Front of Residence …" at bounding box center [447, 352] width 814 height 470
drag, startPoint x: 118, startPoint y: 343, endPoint x: 101, endPoint y: 346, distance: 17.5
copy ul "[PERSON_NAME] Contact Name 0404371417"
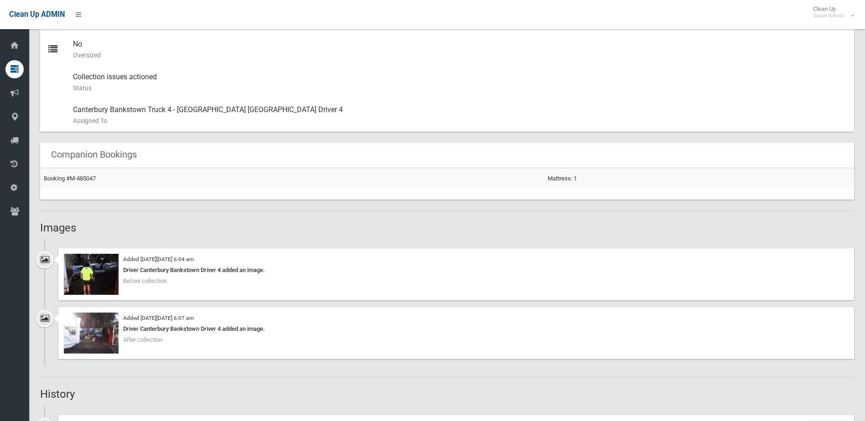
scroll to position [593, 0]
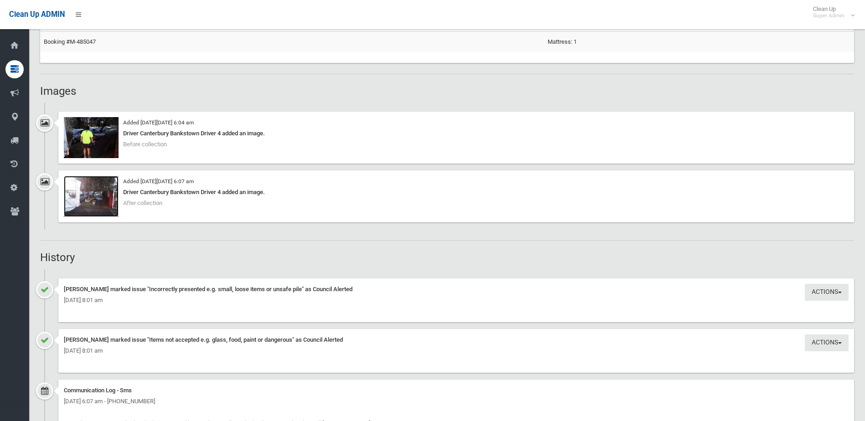
click at [98, 199] on img at bounding box center [91, 196] width 55 height 41
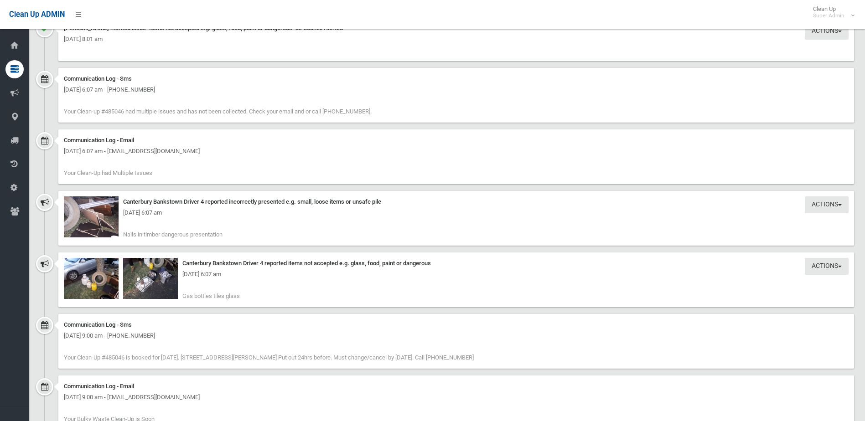
scroll to position [912, 0]
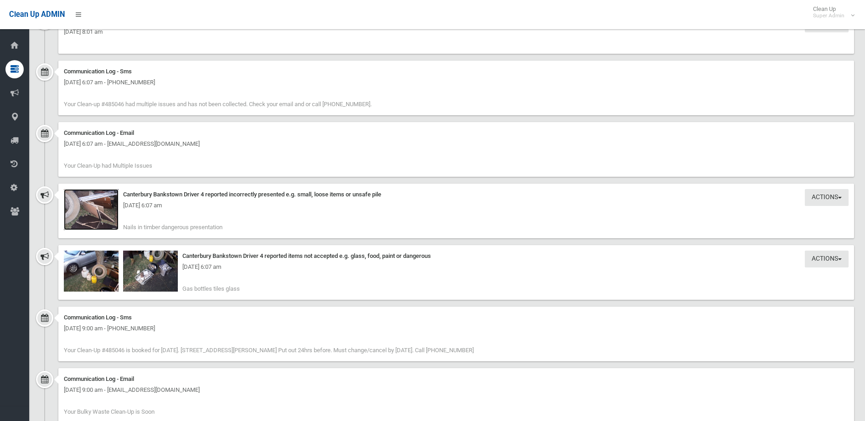
click at [108, 211] on img at bounding box center [91, 209] width 55 height 41
click at [112, 272] on div "Wednesday 15th October 2025 - 6:07 am" at bounding box center [456, 267] width 785 height 11
click at [104, 275] on img at bounding box center [91, 271] width 55 height 41
click at [159, 272] on div "Wednesday 15th October 2025 - 6:07 am" at bounding box center [456, 267] width 785 height 11
click at [154, 274] on img at bounding box center [150, 271] width 55 height 41
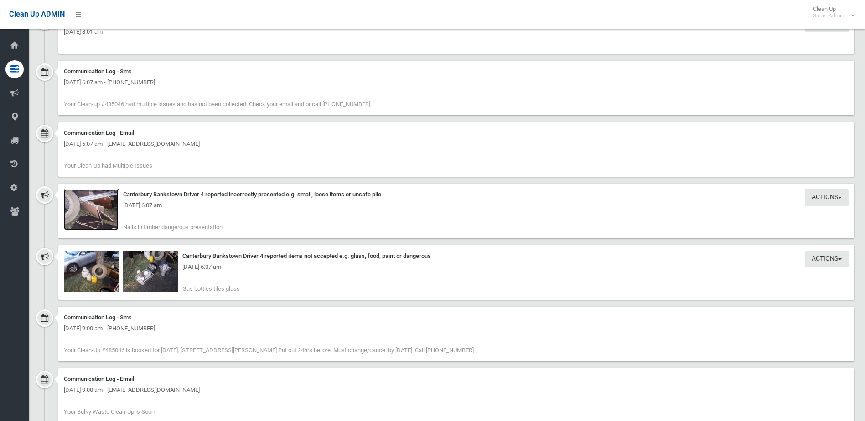
click at [108, 217] on img at bounding box center [91, 209] width 55 height 41
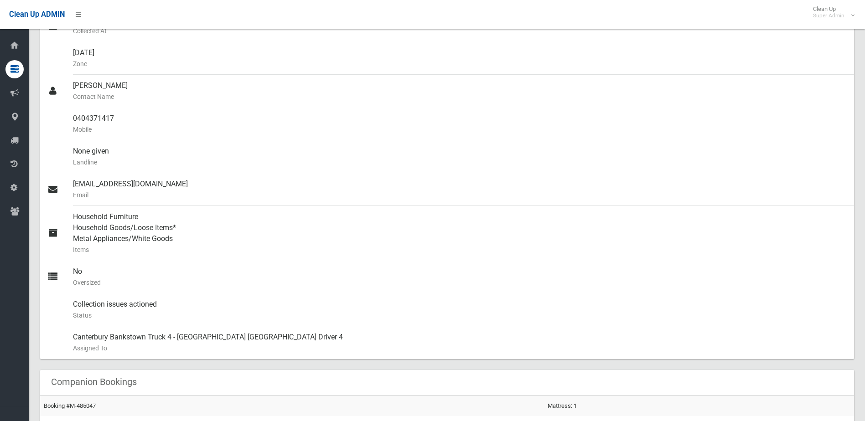
scroll to position [228, 0]
drag, startPoint x: 74, startPoint y: 119, endPoint x: 129, endPoint y: 119, distance: 54.7
click at [129, 119] on div "0404371417 Mobile" at bounding box center [460, 124] width 774 height 33
drag, startPoint x: 128, startPoint y: 119, endPoint x: 102, endPoint y: 118, distance: 26.0
copy div "0404371417"
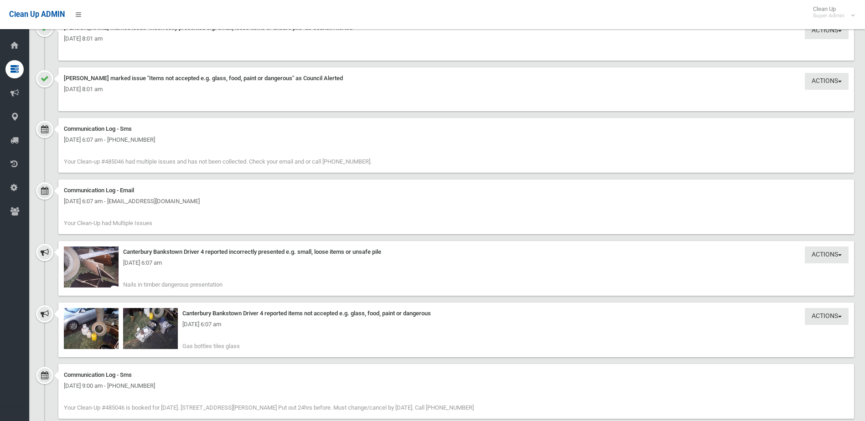
scroll to position [866, 0]
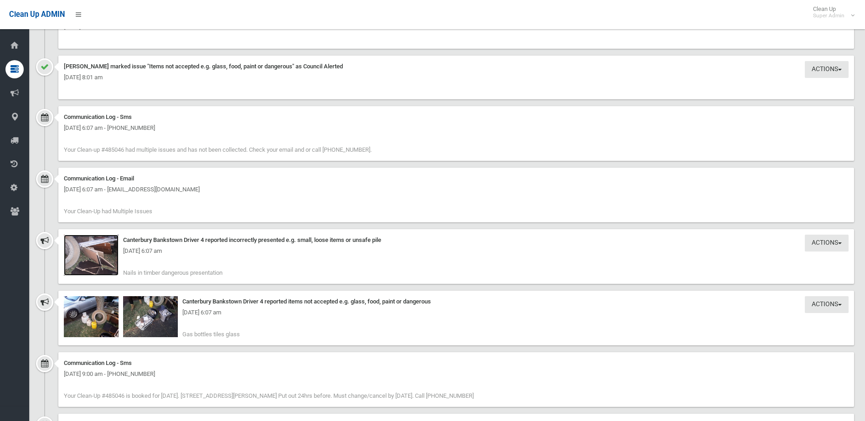
click at [88, 260] on img at bounding box center [91, 255] width 55 height 41
click at [97, 320] on img at bounding box center [91, 316] width 55 height 41
click at [157, 318] on img at bounding box center [150, 316] width 55 height 41
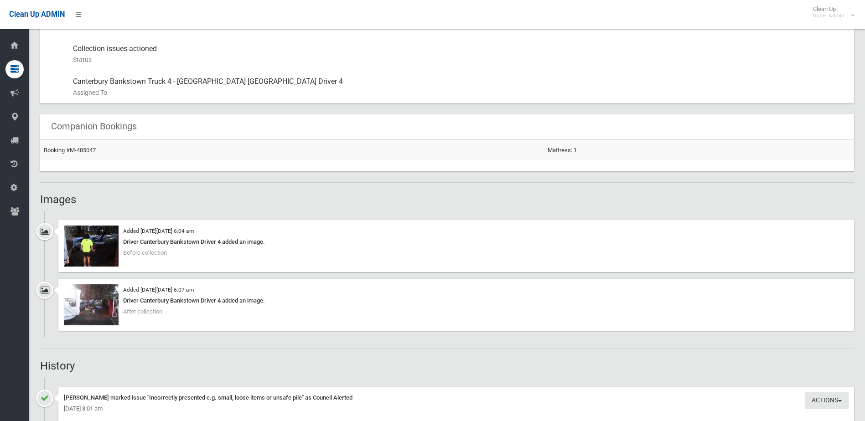
scroll to position [422, 0]
